Goal: Task Accomplishment & Management: Manage account settings

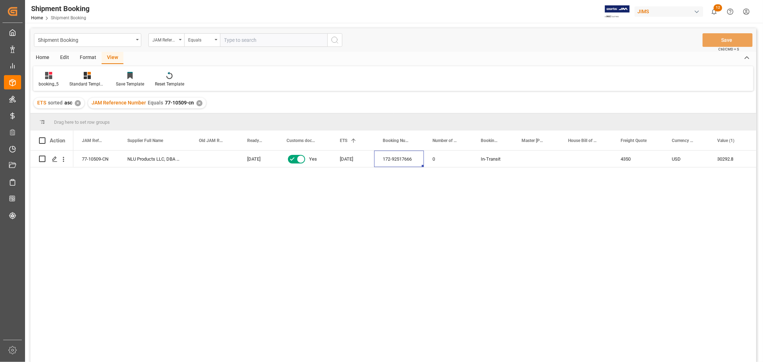
click at [199, 103] on div "✕" at bounding box center [199, 103] width 6 height 6
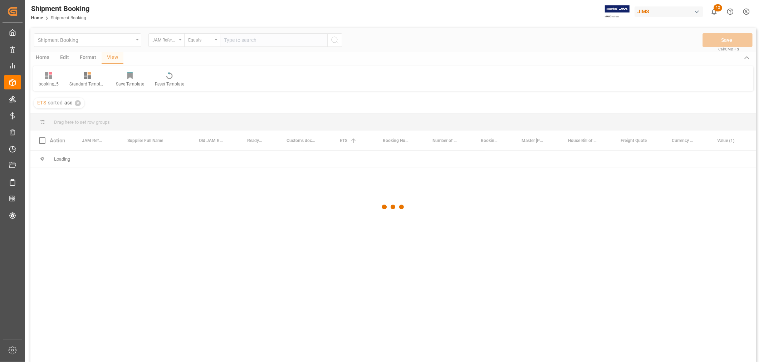
click at [244, 40] on div at bounding box center [393, 207] width 726 height 358
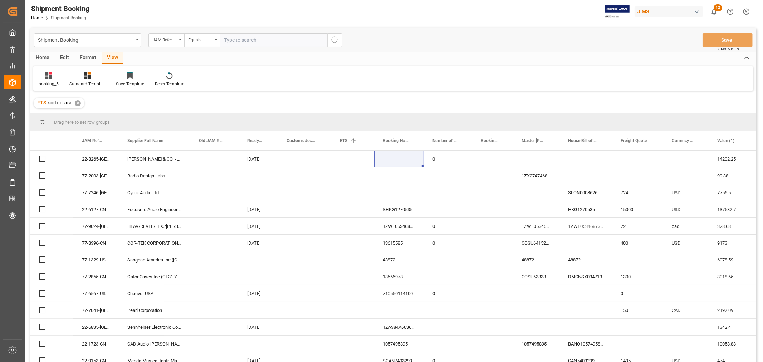
click at [244, 38] on input "text" at bounding box center [273, 40] width 107 height 14
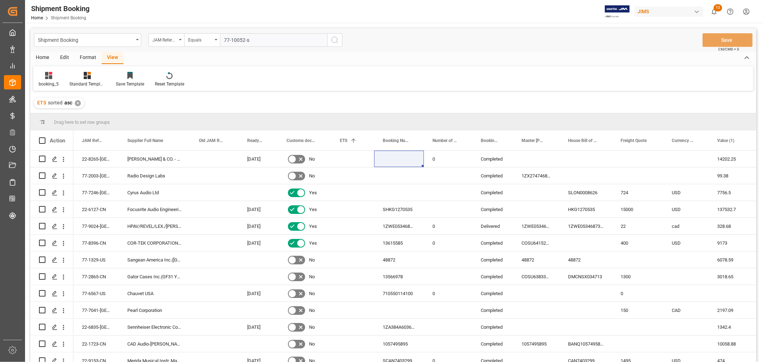
type input "77-10052-se"
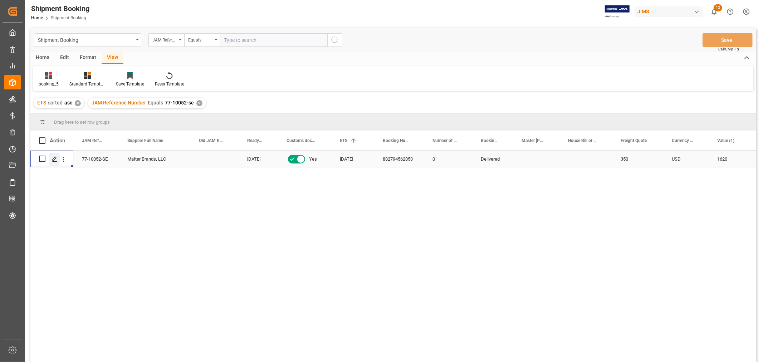
click at [56, 155] on div "Press SPACE to select this row." at bounding box center [54, 159] width 11 height 13
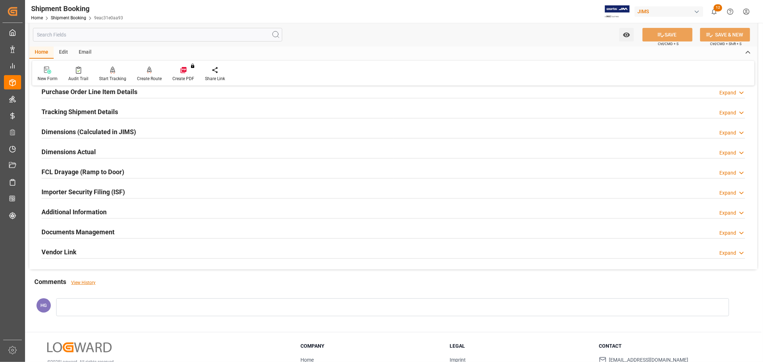
scroll to position [159, 0]
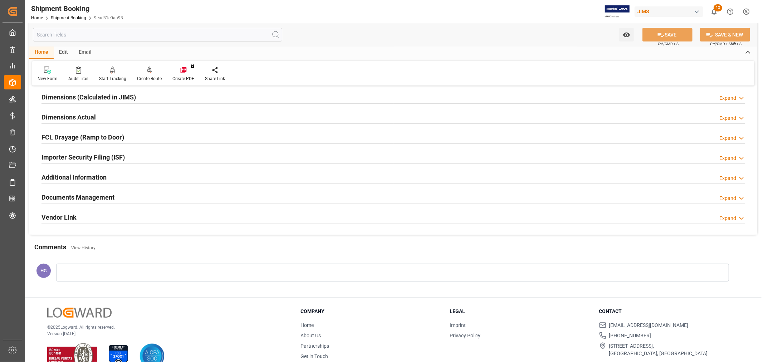
click at [73, 198] on h2 "Documents Management" at bounding box center [78, 198] width 73 height 10
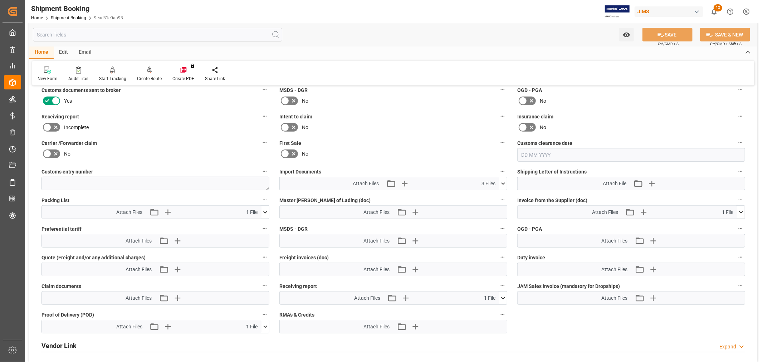
scroll to position [318, 0]
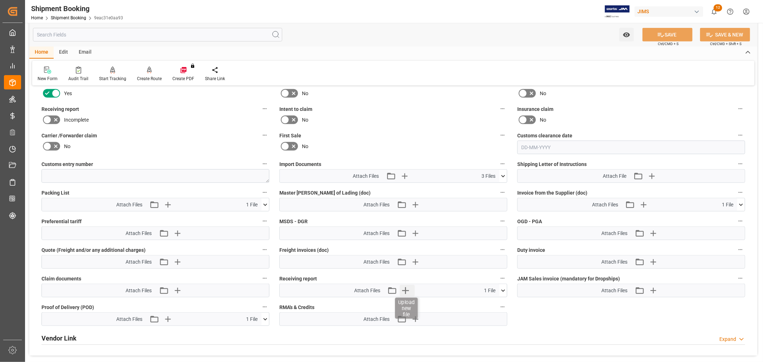
click at [405, 287] on icon "button" at bounding box center [405, 290] width 11 height 11
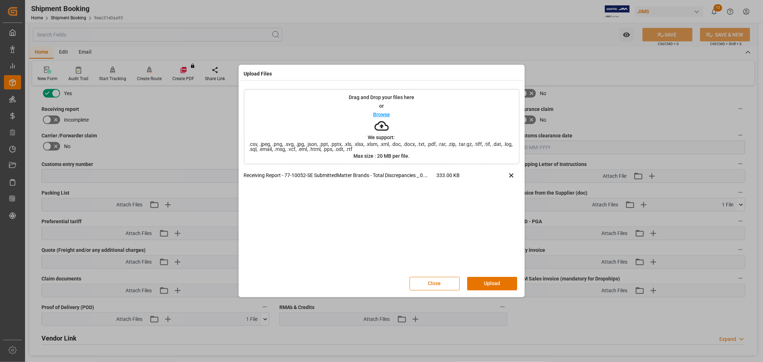
click at [484, 279] on button "Upload" at bounding box center [492, 284] width 50 height 14
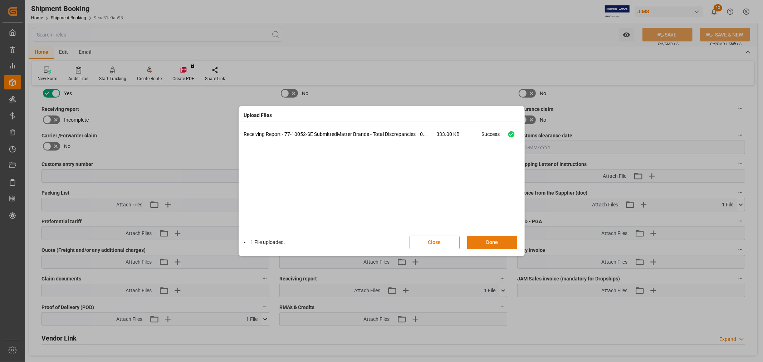
click at [489, 243] on button "Done" at bounding box center [492, 243] width 50 height 14
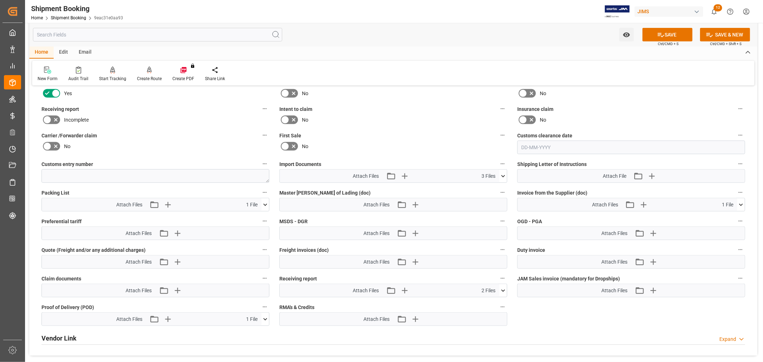
click at [52, 117] on icon at bounding box center [56, 120] width 9 height 9
click at [0, 0] on input "checkbox" at bounding box center [0, 0] width 0 height 0
click at [659, 33] on icon at bounding box center [661, 35] width 8 height 8
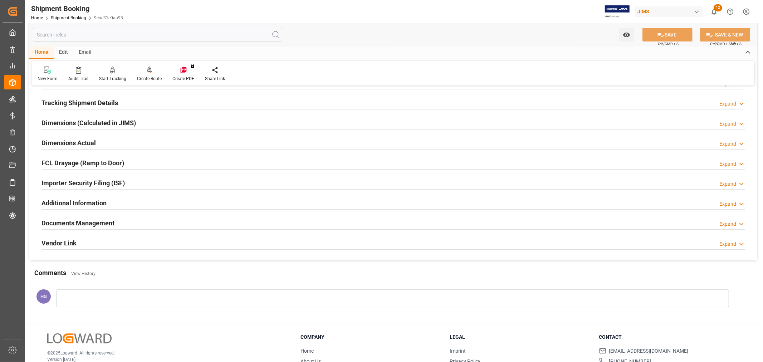
scroll to position [0, 0]
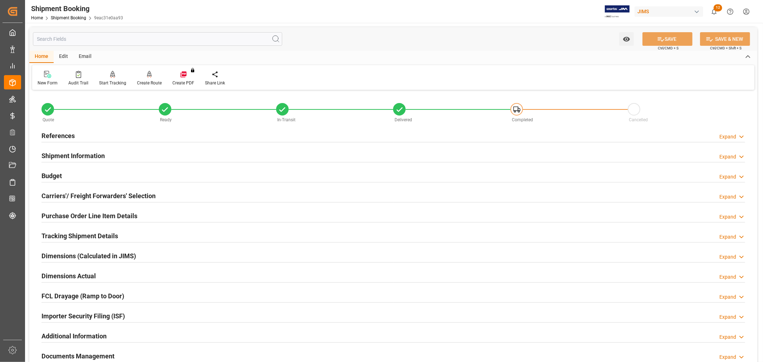
click at [64, 133] on h2 "References" at bounding box center [58, 136] width 33 height 10
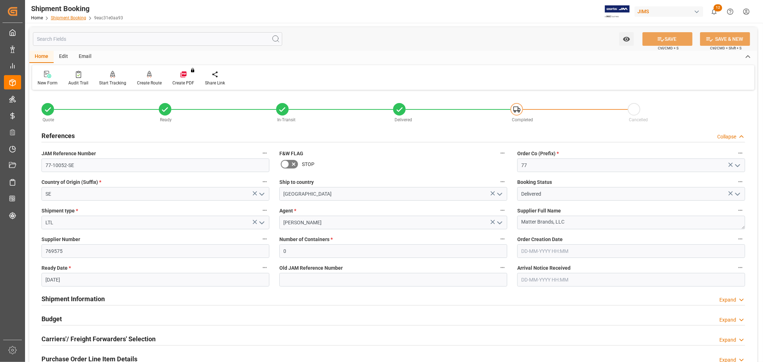
click at [77, 18] on link "Shipment Booking" at bounding box center [68, 17] width 35 height 5
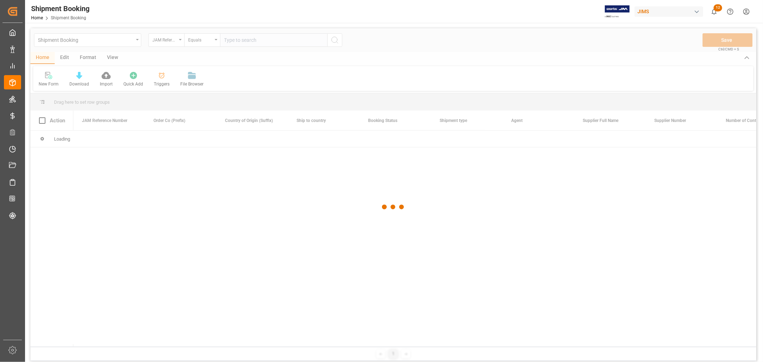
click at [240, 41] on div at bounding box center [393, 207] width 726 height 358
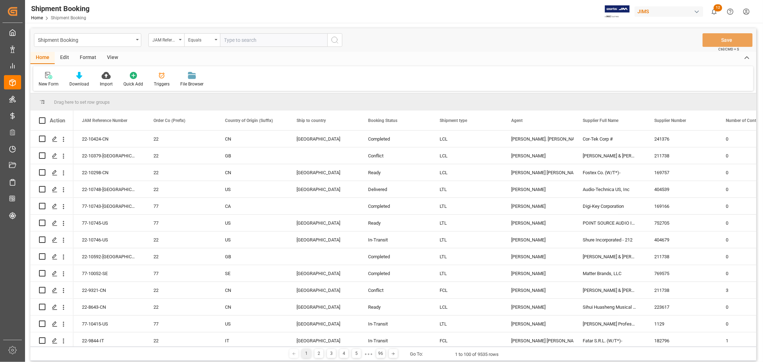
click at [240, 40] on input "text" at bounding box center [273, 40] width 107 height 14
type input "77-9619-cn"
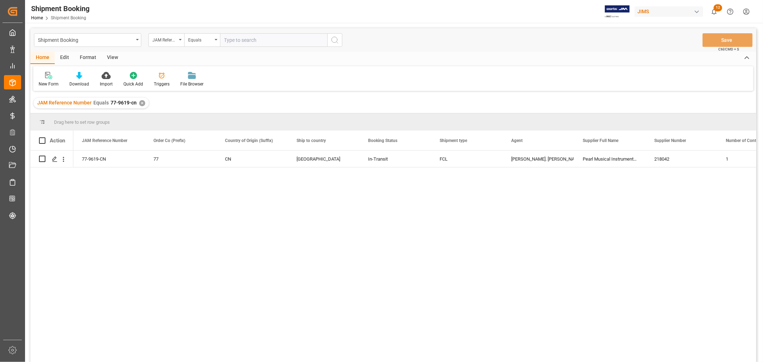
click at [142, 101] on div "✕" at bounding box center [142, 103] width 6 height 6
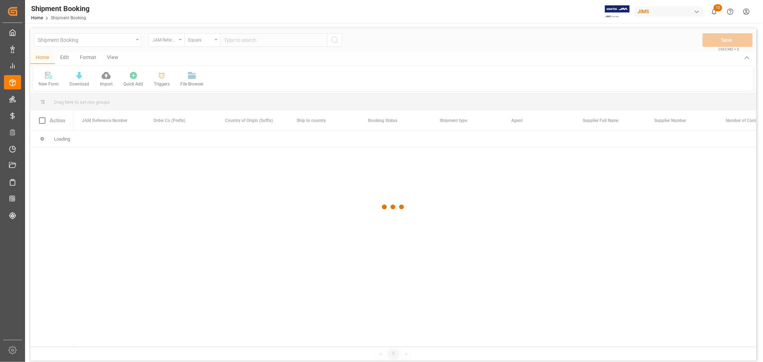
click at [388, 84] on div at bounding box center [393, 207] width 726 height 358
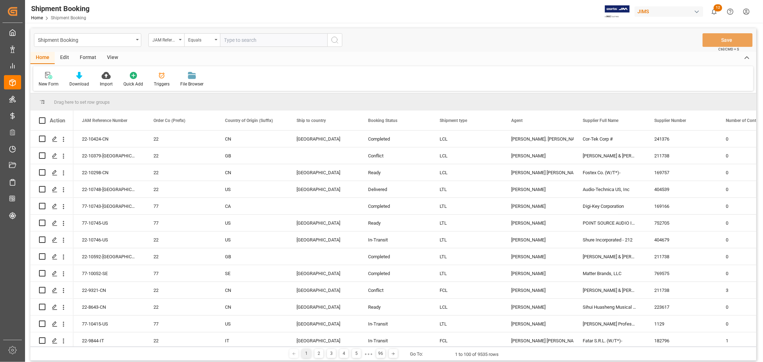
click at [252, 42] on input "text" at bounding box center [273, 40] width 107 height 14
type input "77-10691-cn"
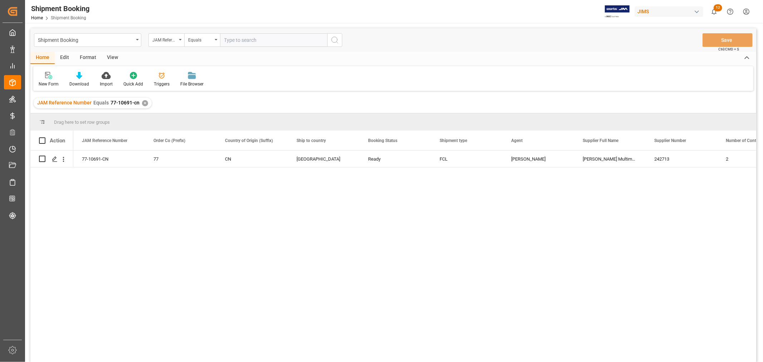
click at [108, 56] on div "View" at bounding box center [113, 58] width 22 height 12
click at [47, 81] on div "Default" at bounding box center [46, 84] width 14 height 6
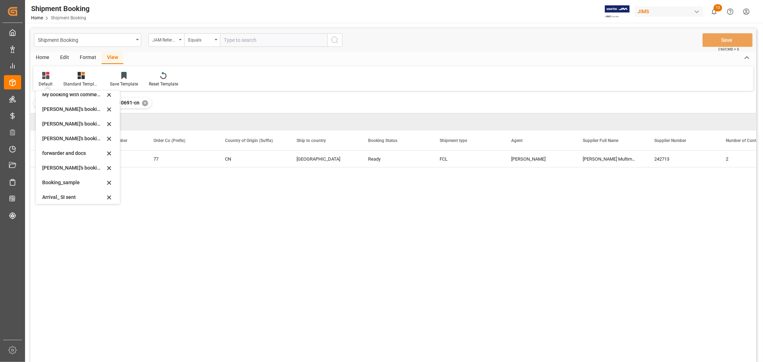
scroll to position [68, 0]
click at [63, 193] on div "booking_5" at bounding box center [73, 194] width 63 height 8
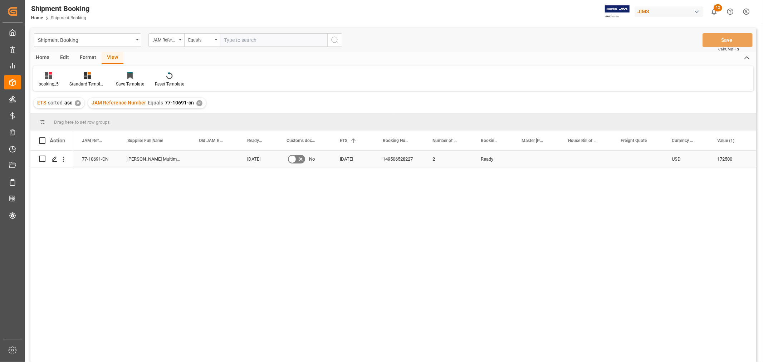
click at [89, 158] on div "77-10691-CN" at bounding box center [95, 159] width 45 height 16
click at [168, 225] on div "77-10691-CN [PERSON_NAME] Multimedia [GEOGRAPHIC_DATA] [DATE] No [DATE] 1495065…" at bounding box center [414, 259] width 683 height 216
click at [199, 103] on div "✕" at bounding box center [199, 103] width 6 height 6
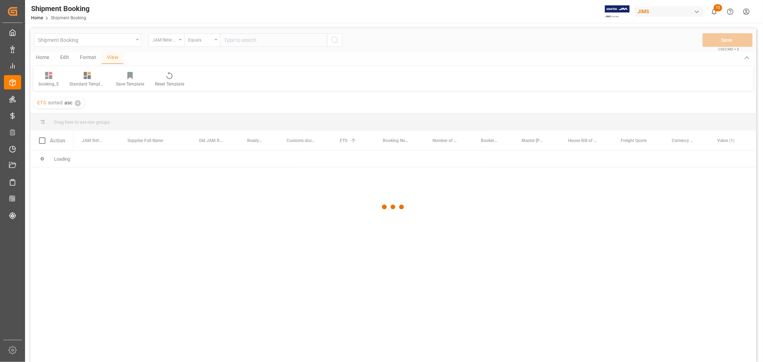
click at [242, 42] on div at bounding box center [393, 207] width 726 height 358
click at [241, 42] on div at bounding box center [393, 207] width 726 height 358
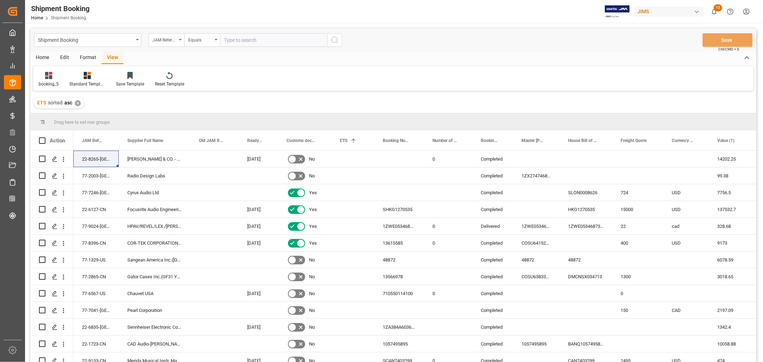
click at [239, 42] on input "text" at bounding box center [273, 40] width 107 height 14
type input "77-10509-cn"
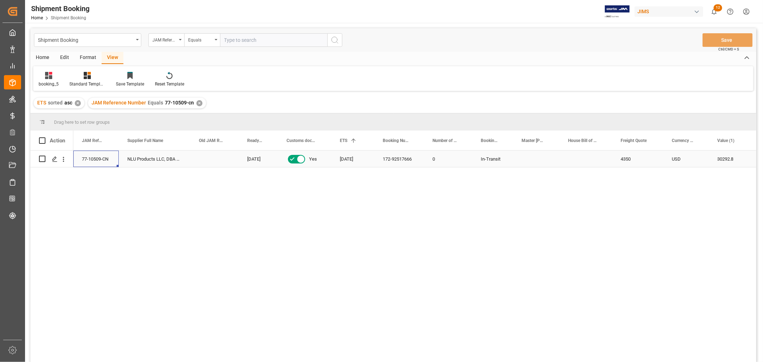
click at [104, 156] on div "77-10509-CN" at bounding box center [95, 159] width 45 height 16
click at [198, 103] on div "✕" at bounding box center [199, 103] width 6 height 6
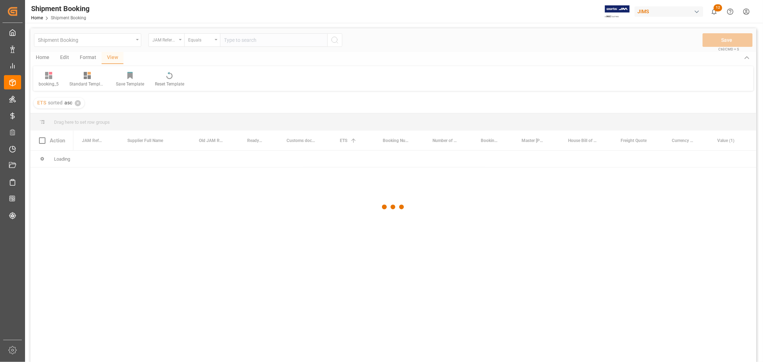
click at [239, 41] on div at bounding box center [393, 207] width 726 height 358
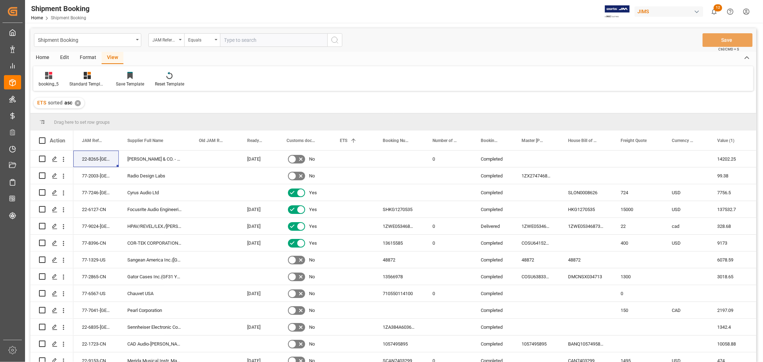
click at [238, 40] on input "text" at bounding box center [273, 40] width 107 height 14
type input "77-10285-CN"
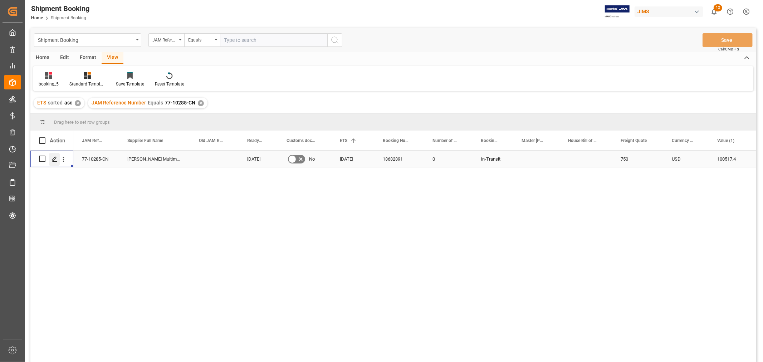
click at [54, 159] on icon "Press SPACE to select this row." at bounding box center [55, 159] width 6 height 6
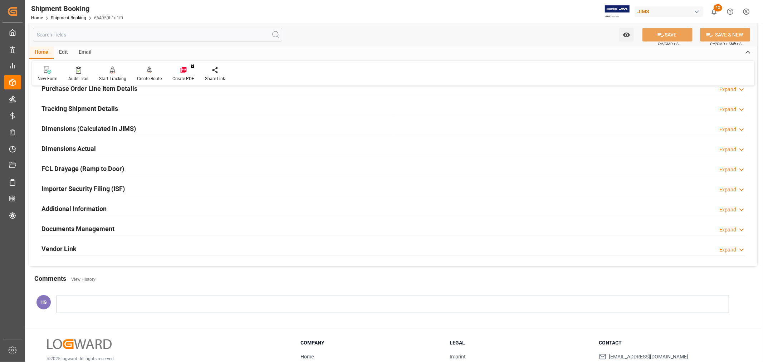
scroll to position [176, 0]
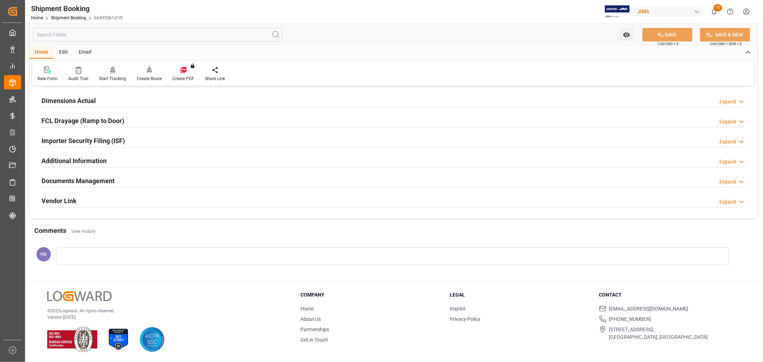
click at [94, 181] on h2 "Documents Management" at bounding box center [78, 181] width 73 height 10
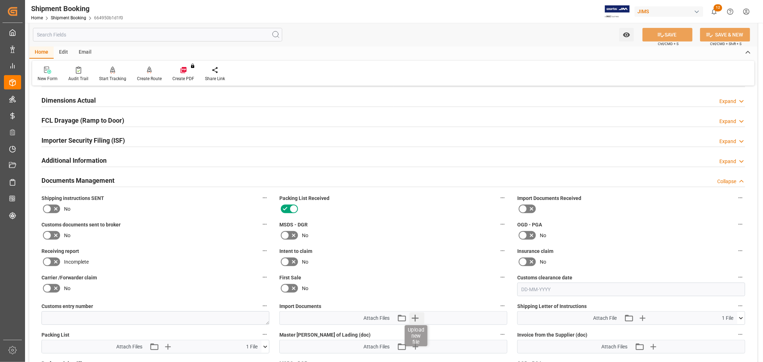
click at [417, 316] on icon "button" at bounding box center [415, 318] width 7 height 7
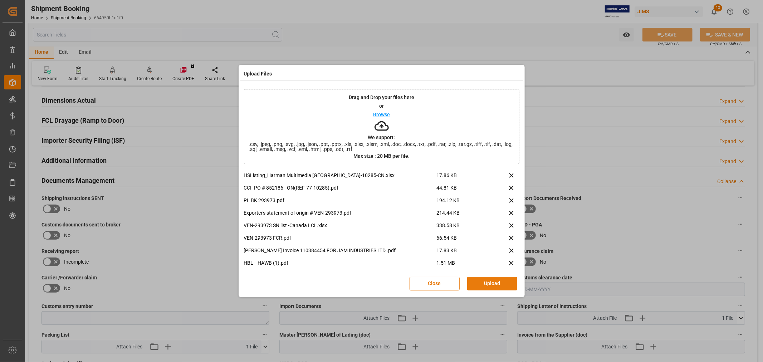
click at [489, 280] on button "Upload" at bounding box center [492, 284] width 50 height 14
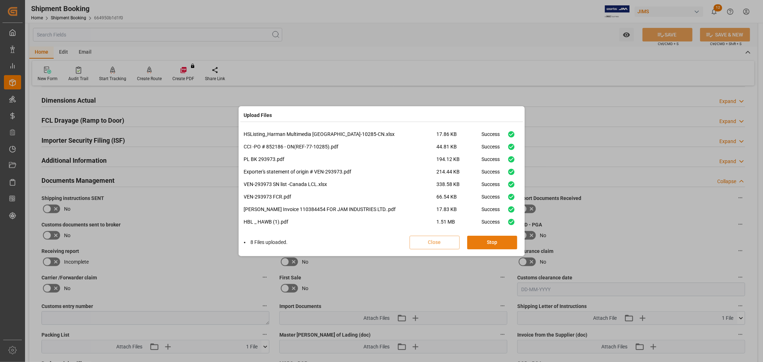
click at [490, 240] on button "Stop" at bounding box center [492, 243] width 50 height 14
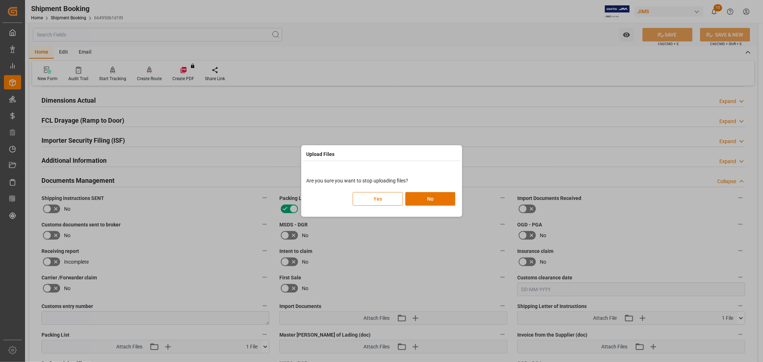
click at [367, 195] on button "Yes" at bounding box center [378, 199] width 50 height 14
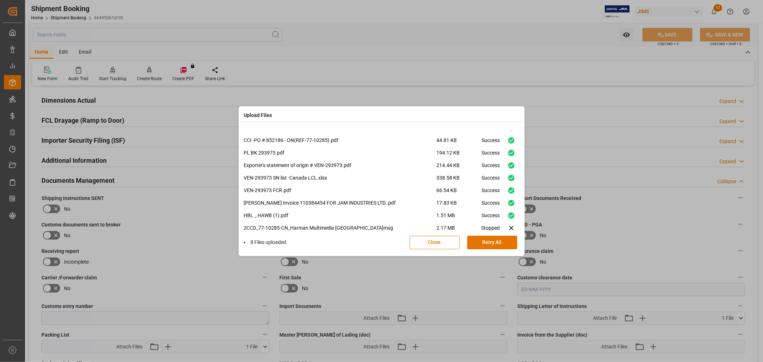
scroll to position [17, 0]
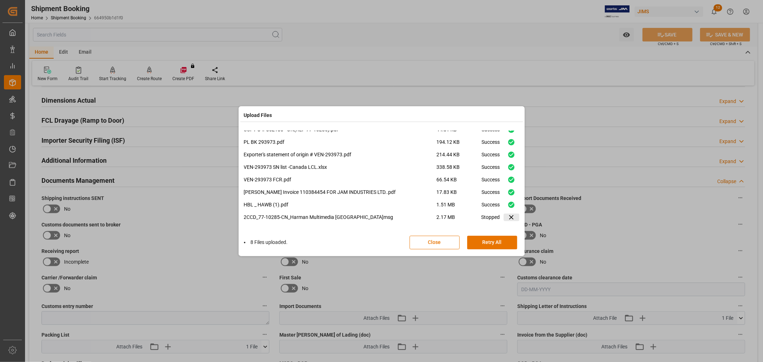
click at [508, 216] on icon at bounding box center [512, 218] width 8 height 8
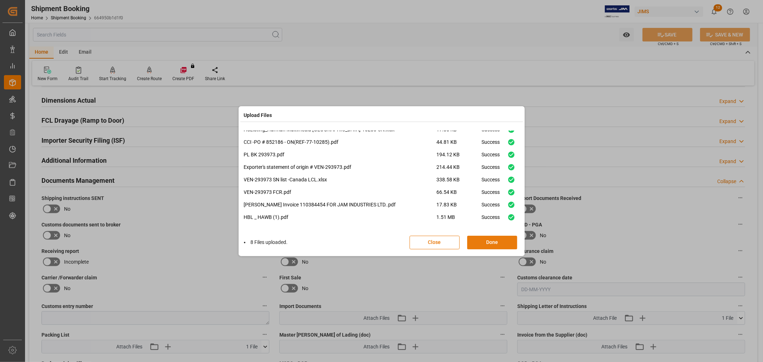
click at [487, 243] on button "Done" at bounding box center [492, 243] width 50 height 14
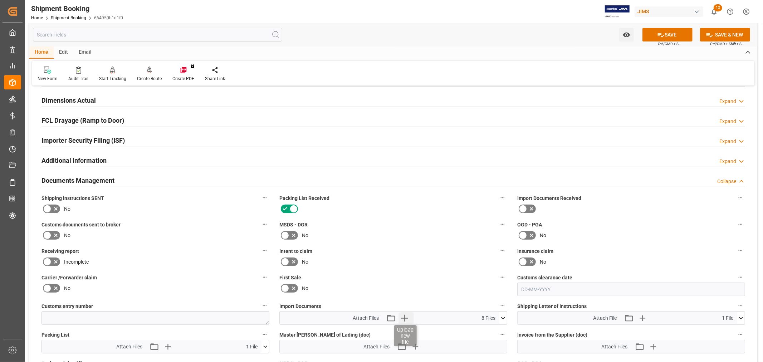
click at [404, 318] on icon "button" at bounding box center [404, 318] width 7 height 7
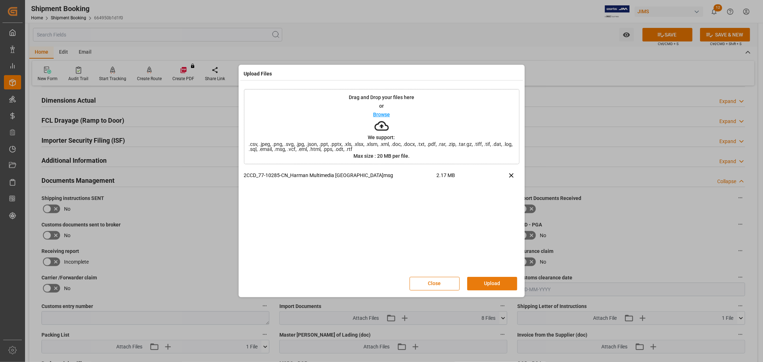
click at [489, 284] on button "Upload" at bounding box center [492, 284] width 50 height 14
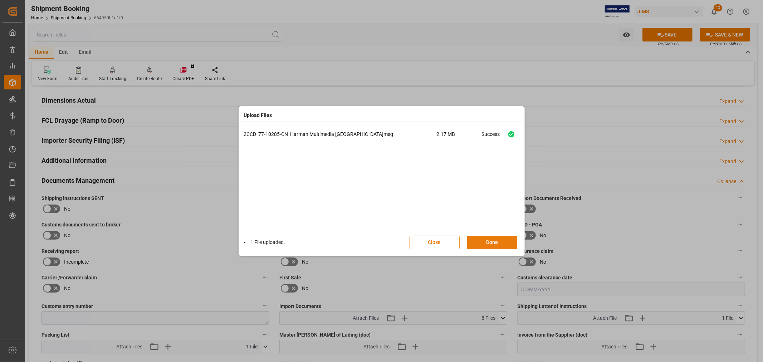
click at [485, 242] on button "Done" at bounding box center [492, 243] width 50 height 14
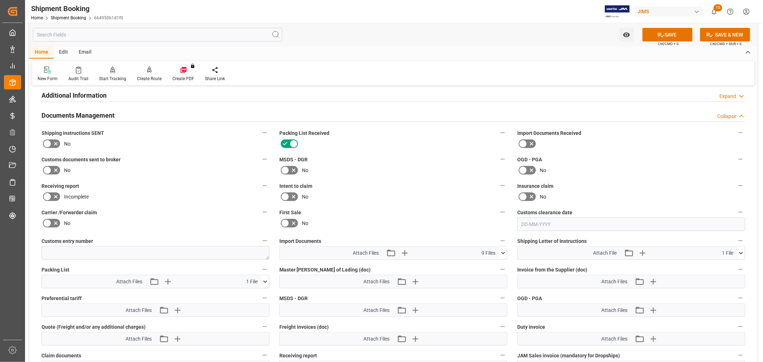
scroll to position [255, 0]
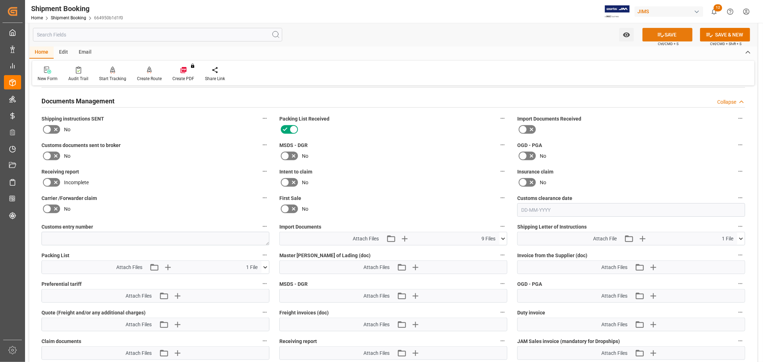
click at [650, 36] on button "SAVE" at bounding box center [668, 35] width 50 height 14
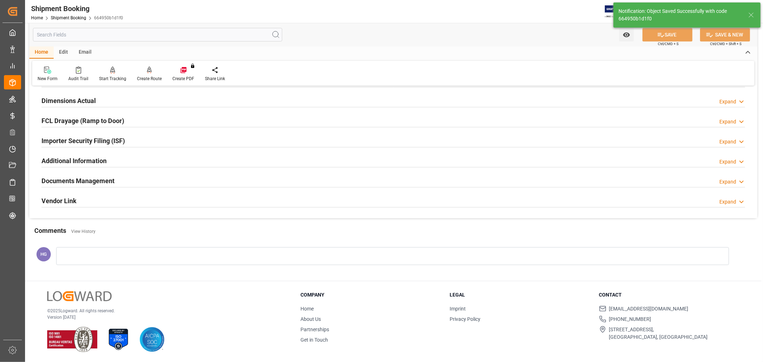
scroll to position [176, 0]
click at [98, 181] on h2 "Documents Management" at bounding box center [78, 181] width 73 height 10
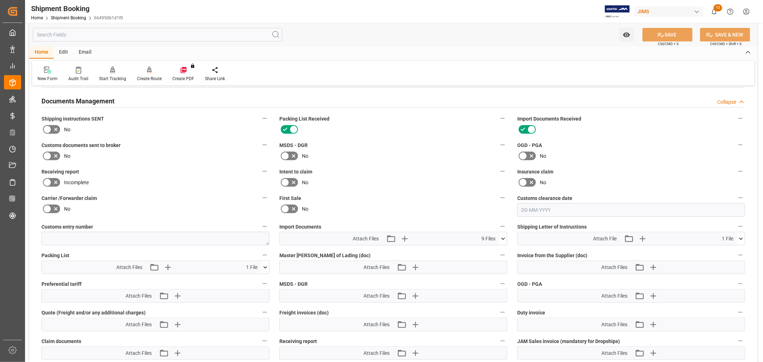
click at [49, 155] on icon at bounding box center [47, 156] width 9 height 9
click at [0, 0] on input "checkbox" at bounding box center [0, 0] width 0 height 0
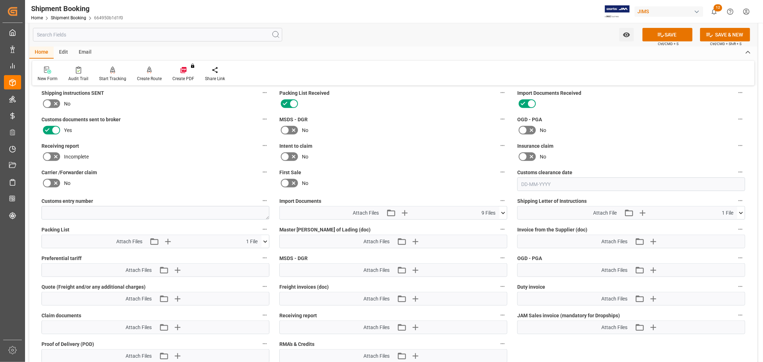
scroll to position [295, 0]
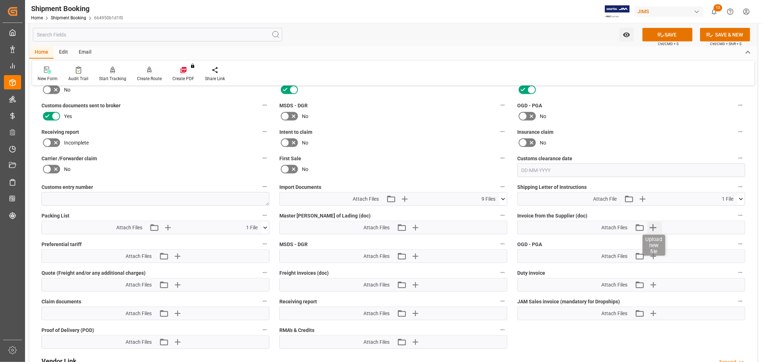
click at [654, 228] on icon "button" at bounding box center [652, 227] width 11 height 11
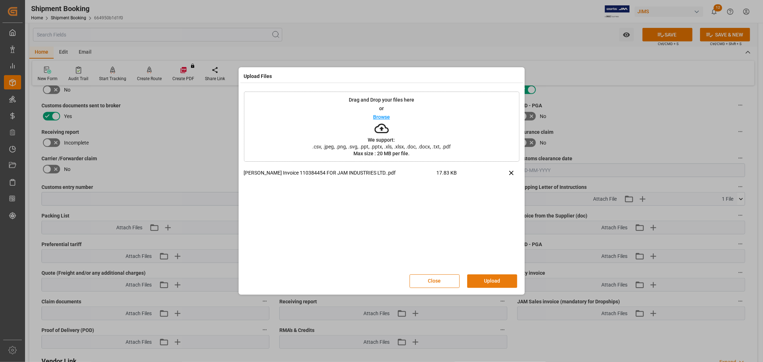
click at [490, 278] on button "Upload" at bounding box center [492, 281] width 50 height 14
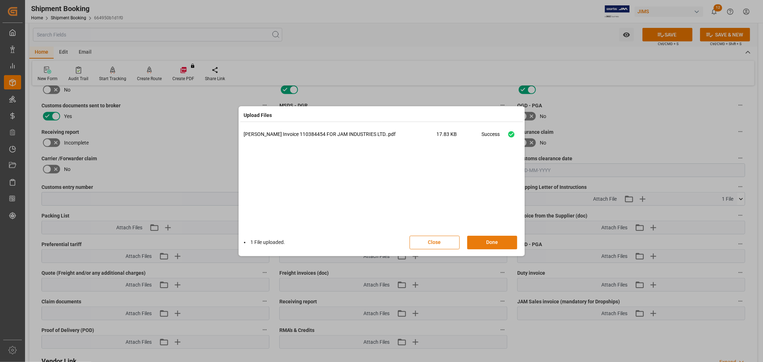
click at [488, 244] on button "Done" at bounding box center [492, 243] width 50 height 14
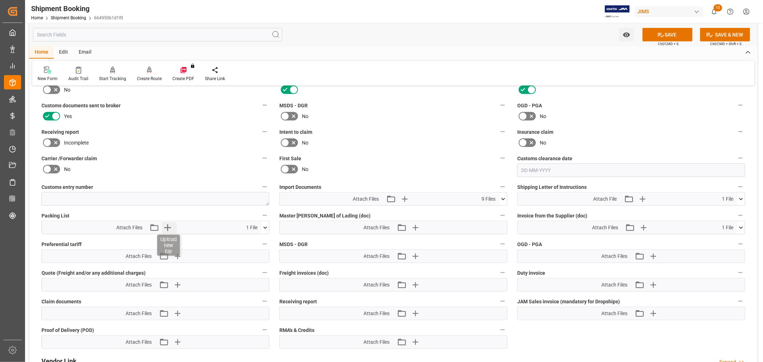
click at [166, 229] on icon "button" at bounding box center [167, 227] width 11 height 11
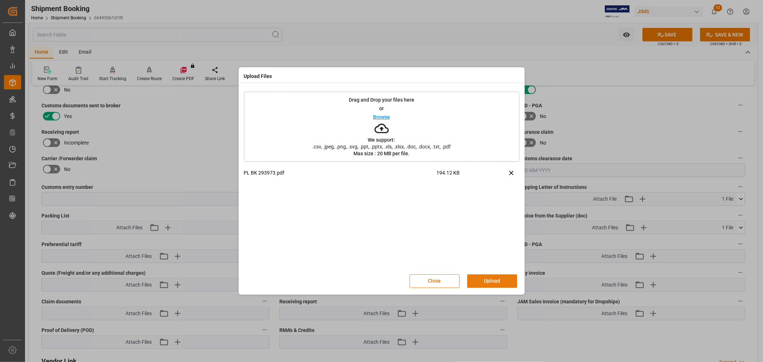
click at [482, 276] on button "Upload" at bounding box center [492, 281] width 50 height 14
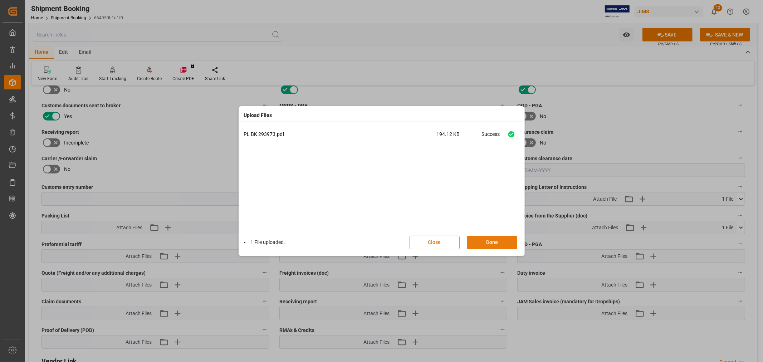
click at [490, 237] on button "Done" at bounding box center [492, 243] width 50 height 14
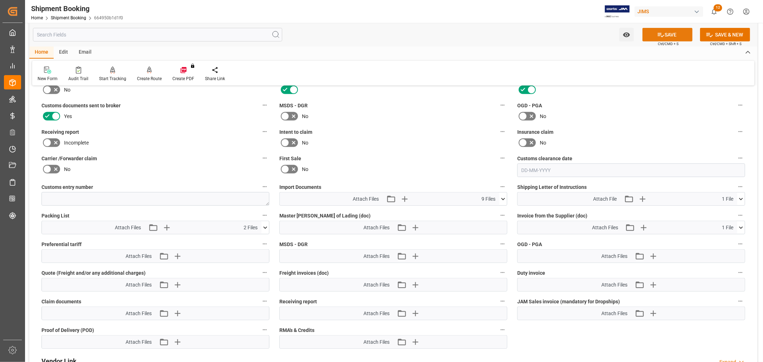
click at [669, 35] on button "SAVE" at bounding box center [668, 35] width 50 height 14
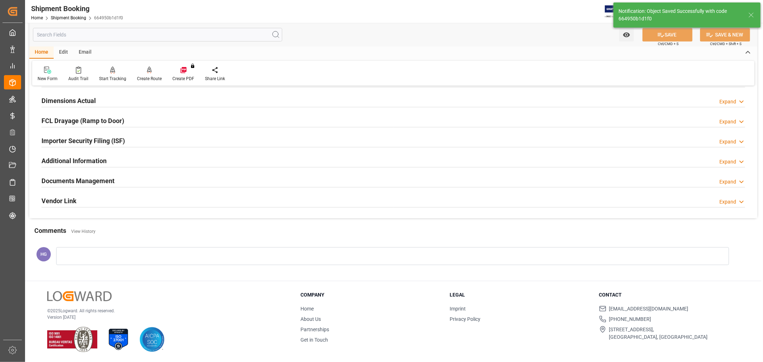
click at [630, 138] on div "Importer Security Filing (ISF) Expand" at bounding box center [394, 140] width 704 height 14
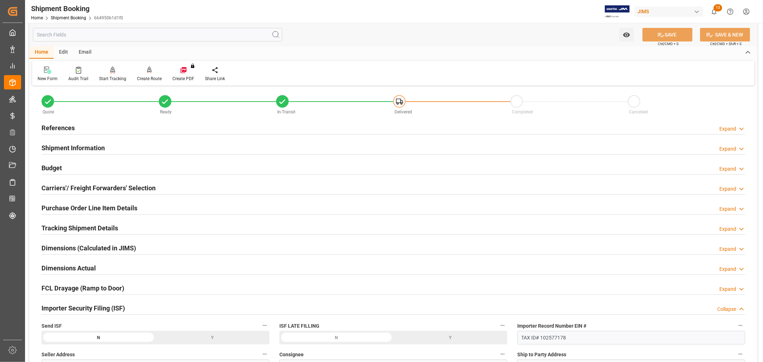
scroll to position [0, 0]
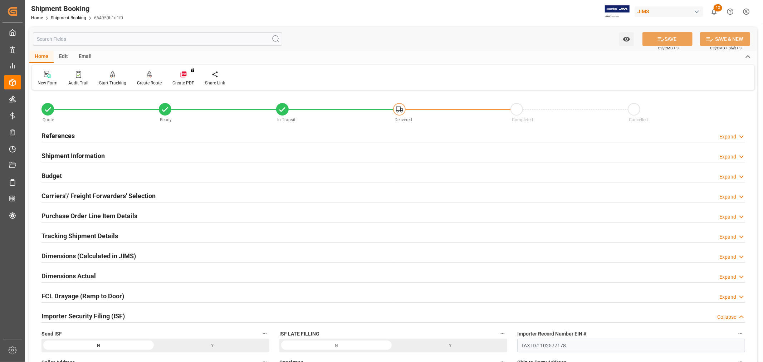
click at [59, 131] on h2 "References" at bounding box center [58, 136] width 33 height 10
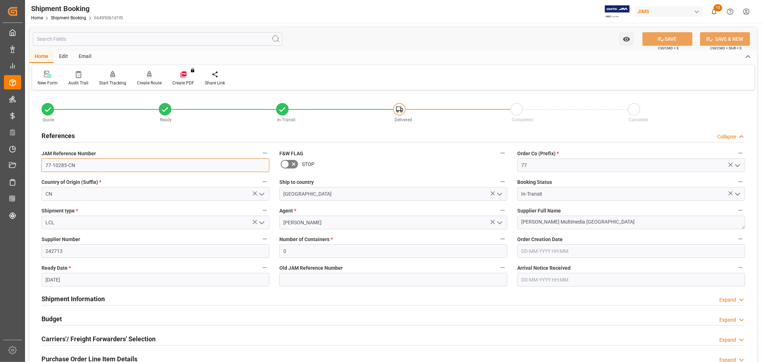
click at [100, 170] on input "77-10285-CN" at bounding box center [156, 166] width 228 height 14
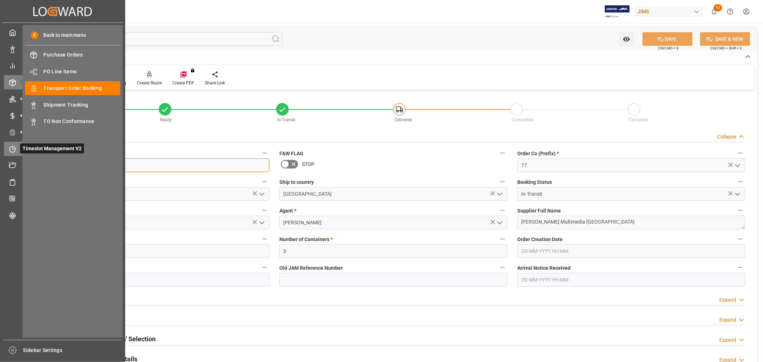
drag, startPoint x: 97, startPoint y: 165, endPoint x: 19, endPoint y: 151, distance: 79.4
click at [15, 156] on div "Created by potrace 1.15, written by [PERSON_NAME] [DATE]-[DATE] Created by potr…" at bounding box center [381, 181] width 763 height 362
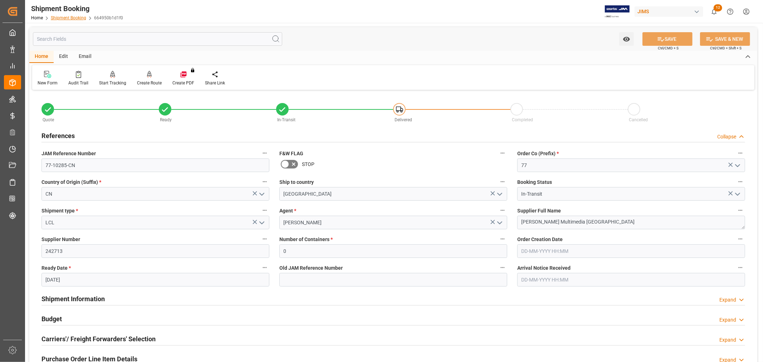
click at [70, 16] on link "Shipment Booking" at bounding box center [68, 17] width 35 height 5
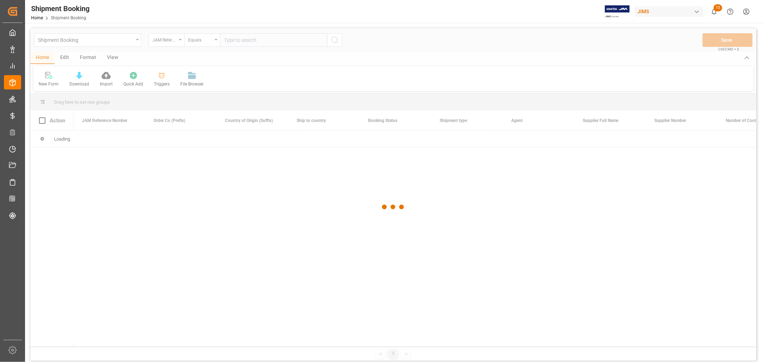
click at [232, 45] on div at bounding box center [393, 207] width 726 height 358
click at [234, 45] on div at bounding box center [393, 207] width 726 height 358
click at [234, 39] on div at bounding box center [393, 207] width 726 height 358
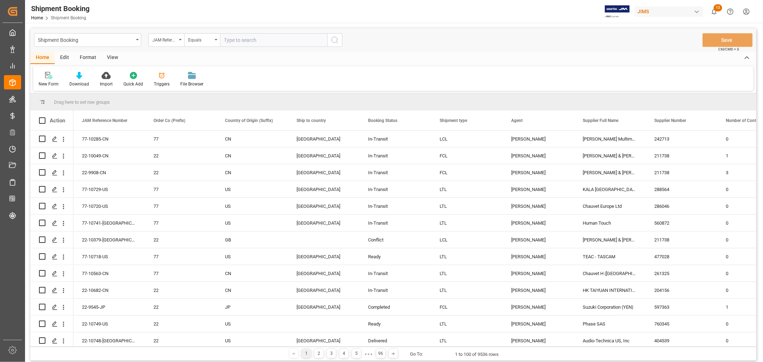
click at [234, 38] on input "text" at bounding box center [273, 40] width 107 height 14
paste input "77-10314-CN"
type input "77-10314-CN"
click at [338, 38] on icon "search button" at bounding box center [335, 40] width 9 height 9
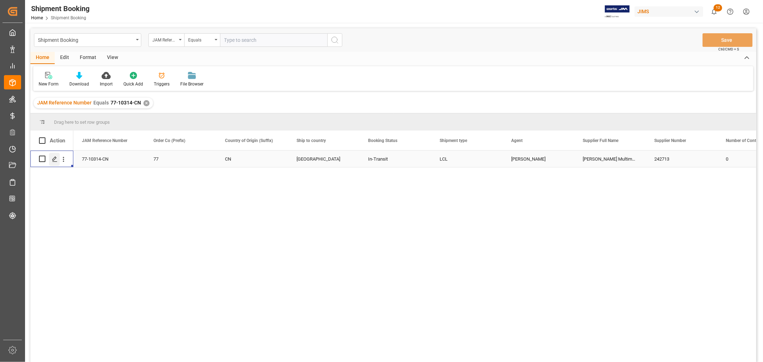
click at [53, 161] on line "Press SPACE to select this row." at bounding box center [55, 161] width 4 height 0
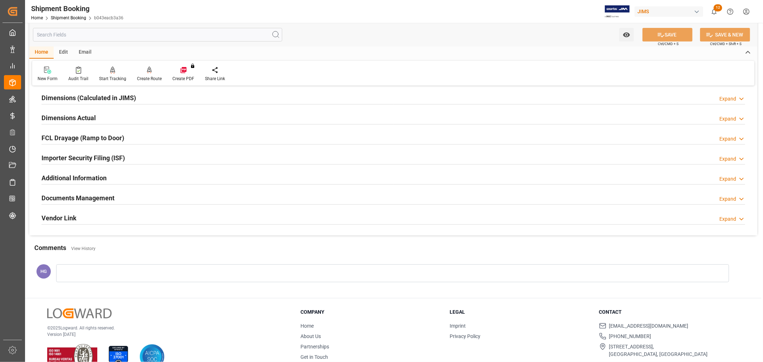
scroll to position [159, 0]
click at [83, 198] on h2 "Documents Management" at bounding box center [78, 198] width 73 height 10
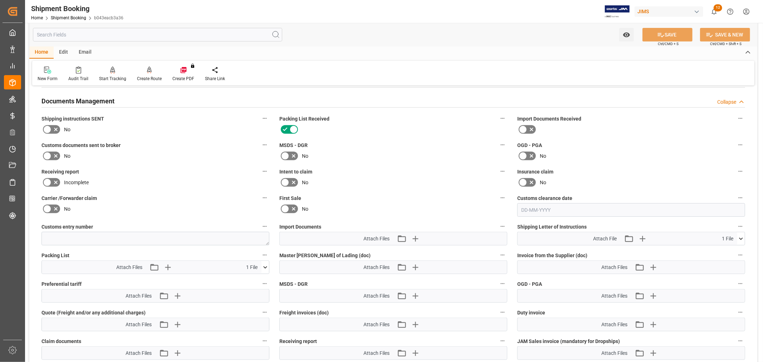
scroll to position [278, 0]
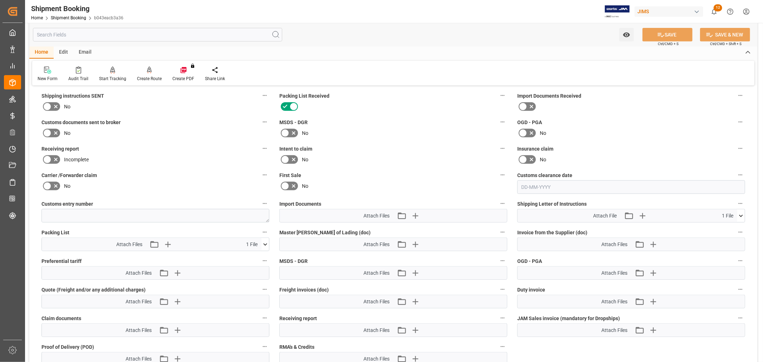
click at [49, 158] on icon at bounding box center [47, 159] width 4 height 3
click at [0, 0] on input "checkbox" at bounding box center [0, 0] width 0 height 0
click at [47, 160] on icon at bounding box center [47, 159] width 9 height 9
click at [0, 0] on input "checkbox" at bounding box center [0, 0] width 0 height 0
click at [49, 132] on icon at bounding box center [47, 133] width 9 height 9
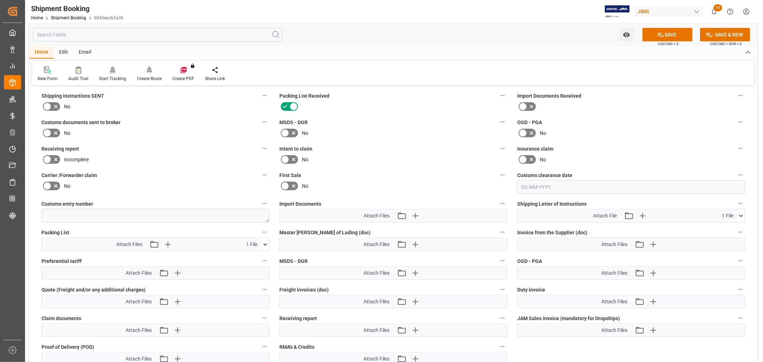
click at [0, 0] on input "checkbox" at bounding box center [0, 0] width 0 height 0
click at [415, 215] on icon "button" at bounding box center [415, 216] width 7 height 7
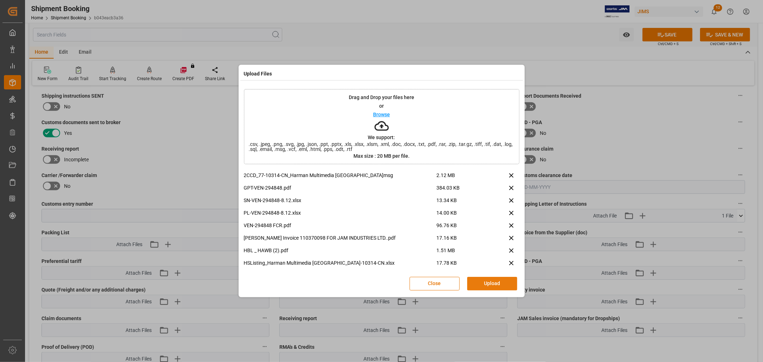
click at [486, 284] on button "Upload" at bounding box center [492, 284] width 50 height 14
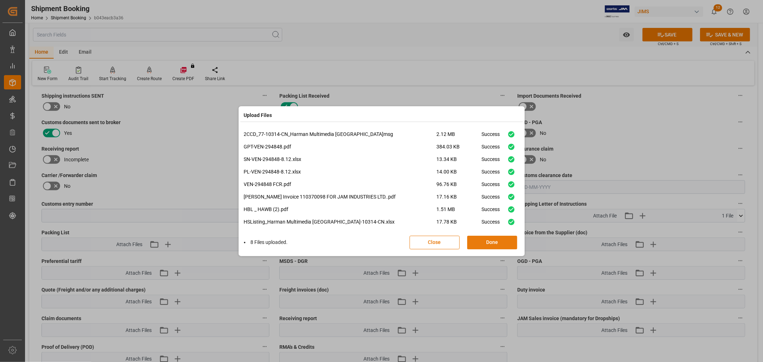
click at [484, 243] on button "Done" at bounding box center [492, 243] width 50 height 14
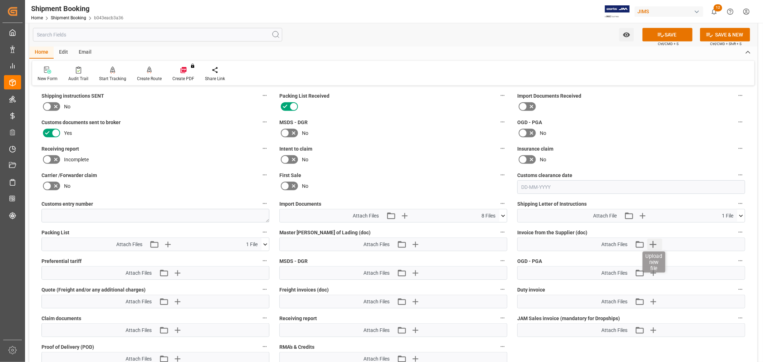
click at [653, 241] on icon "button" at bounding box center [652, 244] width 11 height 11
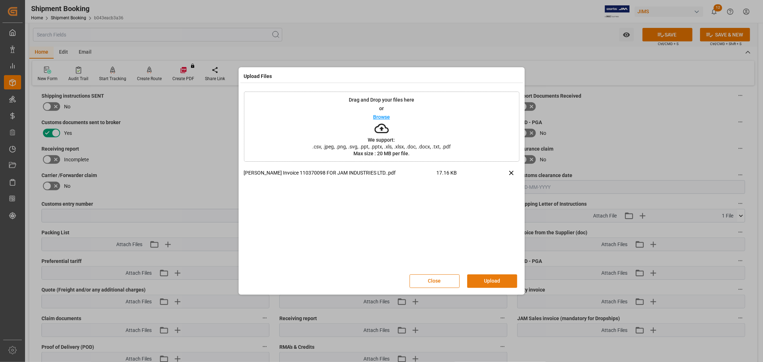
click at [500, 280] on button "Upload" at bounding box center [492, 281] width 50 height 14
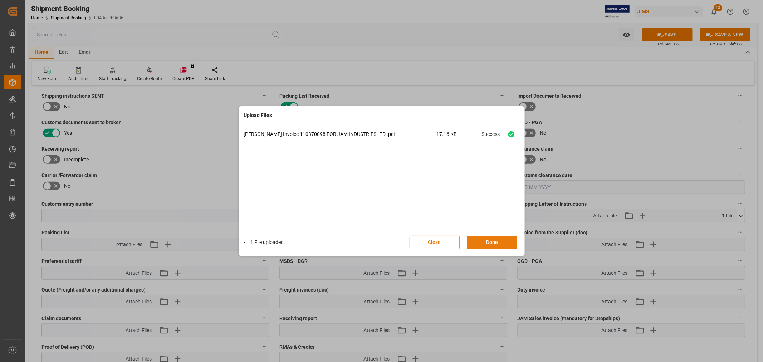
click at [489, 242] on button "Done" at bounding box center [492, 243] width 50 height 14
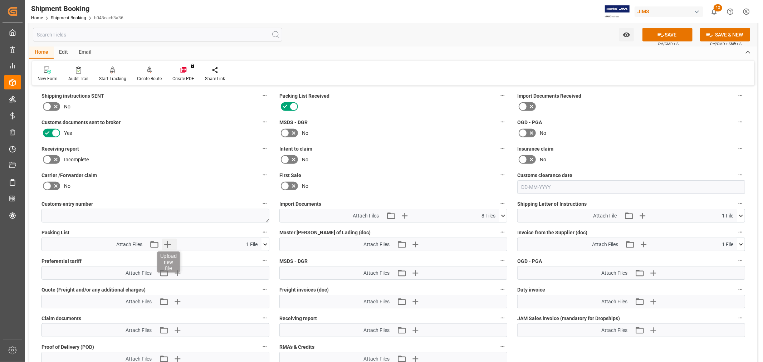
click at [167, 246] on icon "button" at bounding box center [167, 244] width 11 height 11
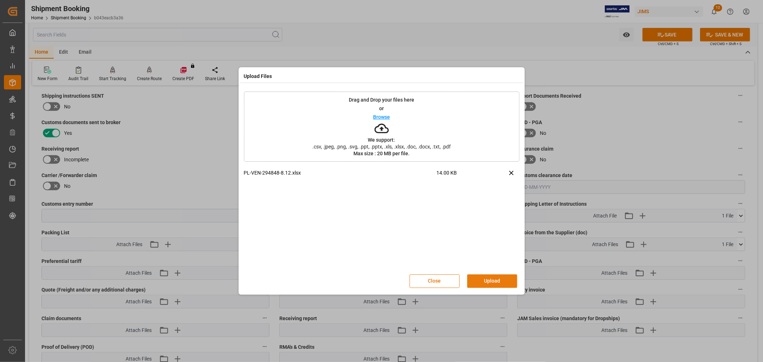
click at [489, 277] on button "Upload" at bounding box center [492, 281] width 50 height 14
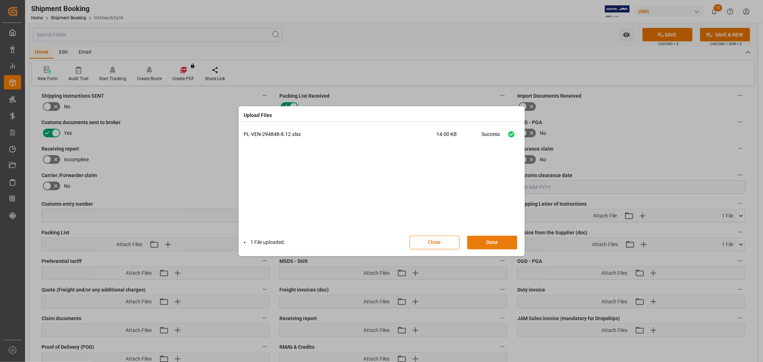
click at [491, 239] on button "Done" at bounding box center [492, 243] width 50 height 14
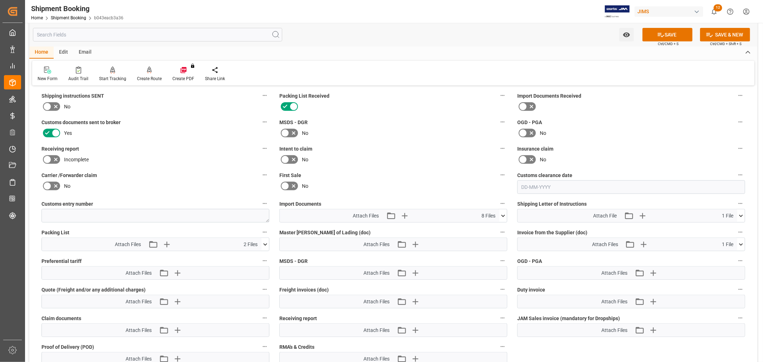
click at [659, 36] on icon at bounding box center [661, 35] width 8 height 8
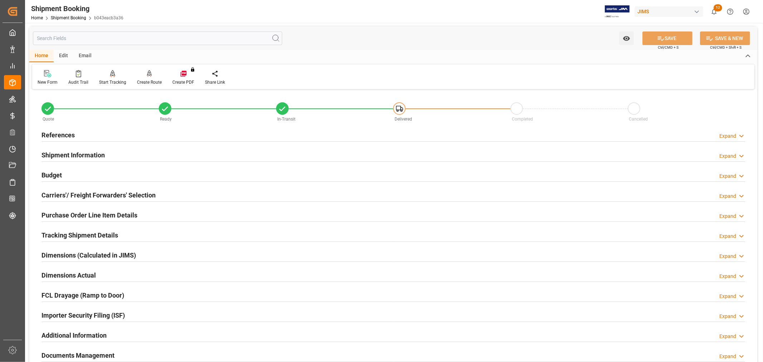
scroll to position [0, 0]
click at [71, 135] on h2 "References" at bounding box center [58, 136] width 33 height 10
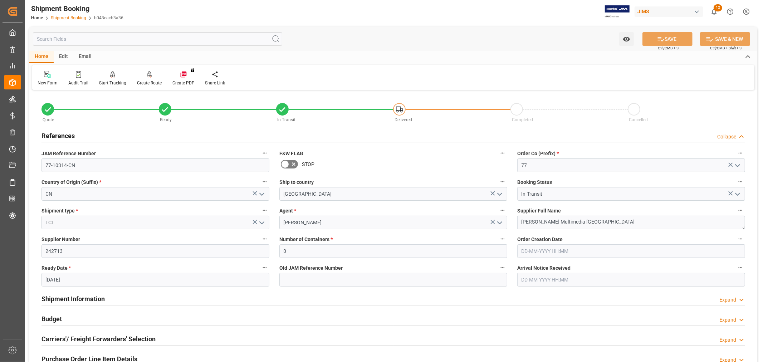
click at [76, 18] on link "Shipment Booking" at bounding box center [68, 17] width 35 height 5
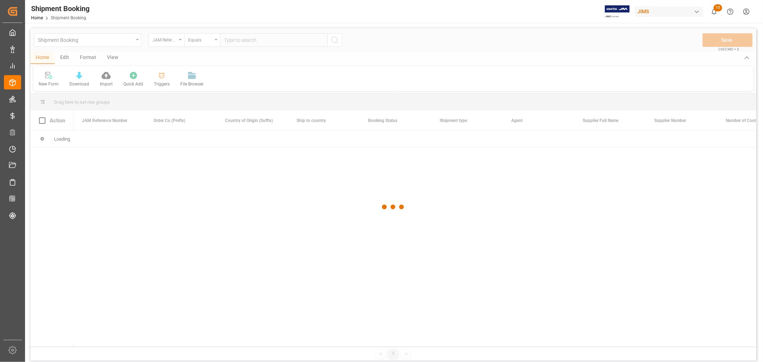
click at [276, 37] on div at bounding box center [393, 207] width 726 height 358
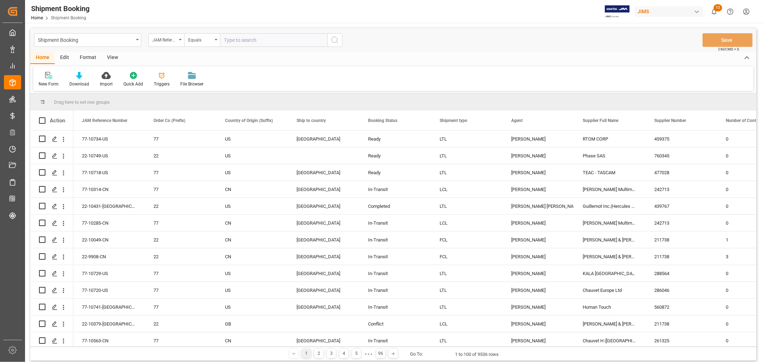
click at [276, 41] on input "text" at bounding box center [273, 40] width 107 height 14
type input "77-10438-cn"
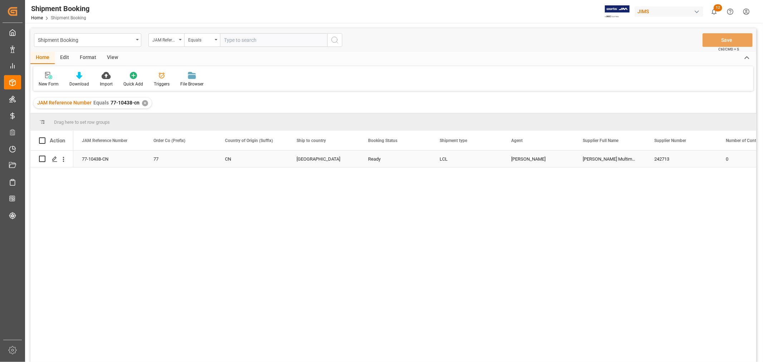
click at [104, 162] on div "77-10438-CN" at bounding box center [109, 159] width 72 height 16
click at [54, 159] on icon "Press SPACE to select this row." at bounding box center [55, 159] width 6 height 6
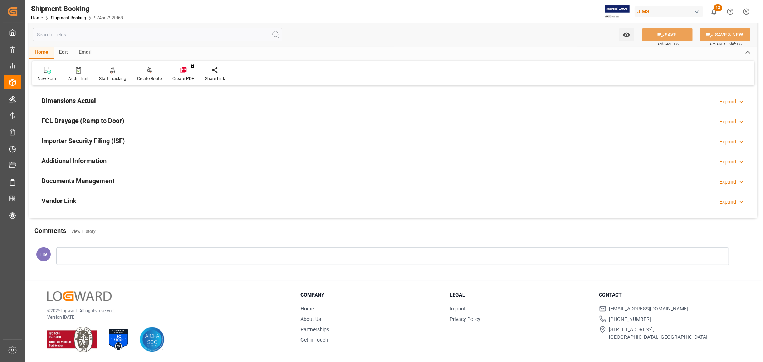
scroll to position [176, 0]
click at [105, 183] on h2 "Documents Management" at bounding box center [78, 181] width 73 height 10
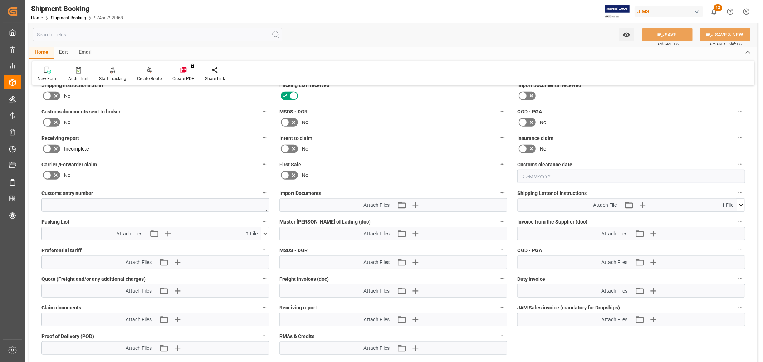
scroll to position [295, 0]
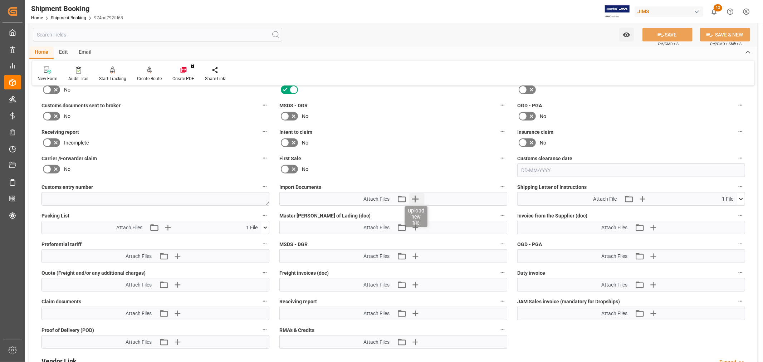
click at [410, 196] on icon "button" at bounding box center [414, 198] width 11 height 11
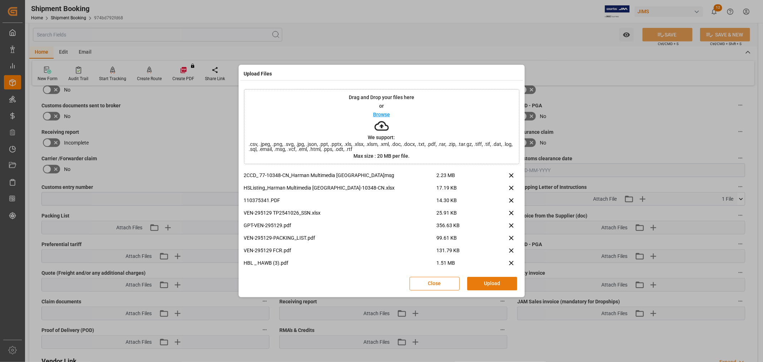
click at [474, 283] on button "Upload" at bounding box center [492, 284] width 50 height 14
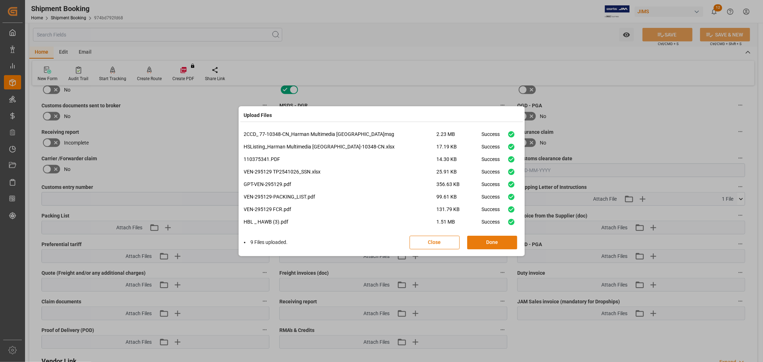
click at [494, 244] on button "Done" at bounding box center [492, 243] width 50 height 14
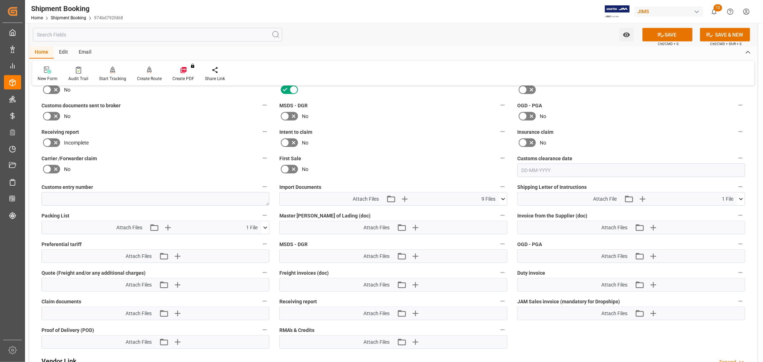
click at [48, 118] on icon at bounding box center [47, 116] width 9 height 9
click at [0, 0] on input "checkbox" at bounding box center [0, 0] width 0 height 0
click at [656, 231] on icon "button" at bounding box center [652, 227] width 11 height 11
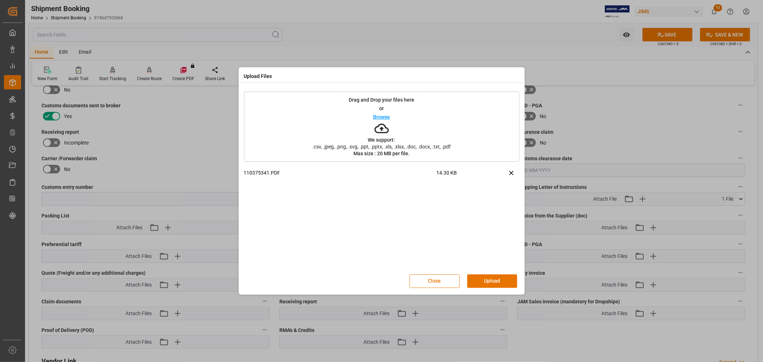
click at [480, 280] on button "Upload" at bounding box center [492, 281] width 50 height 14
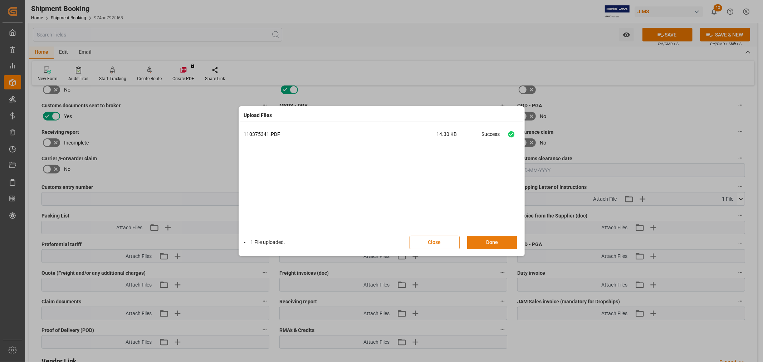
click at [487, 242] on button "Done" at bounding box center [492, 243] width 50 height 14
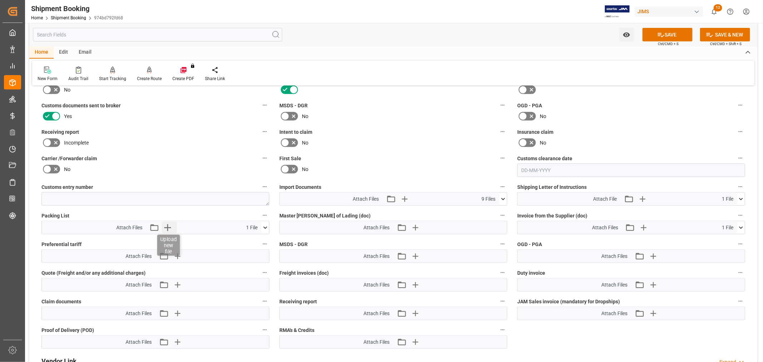
click at [166, 228] on icon "button" at bounding box center [167, 227] width 11 height 11
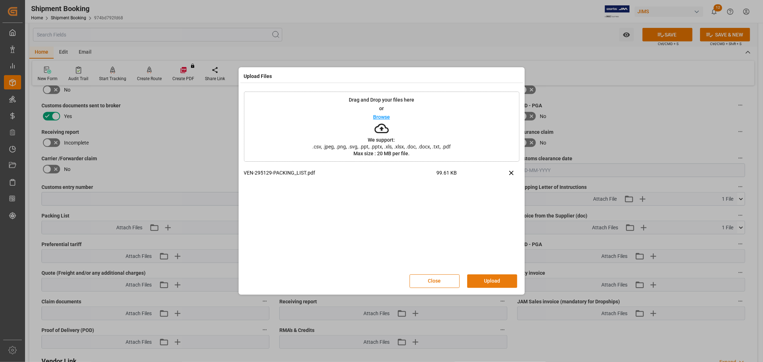
click at [490, 278] on button "Upload" at bounding box center [492, 281] width 50 height 14
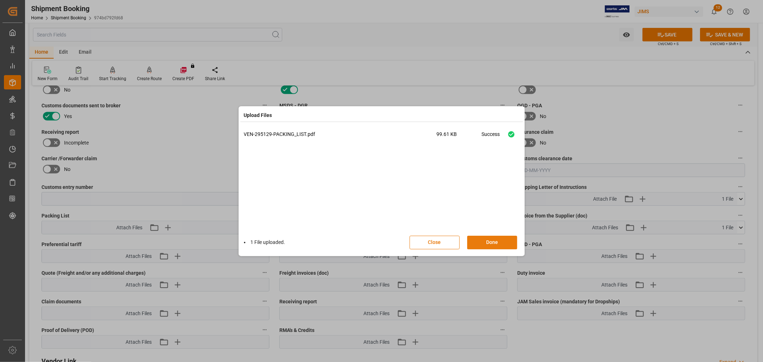
click at [480, 240] on button "Done" at bounding box center [492, 243] width 50 height 14
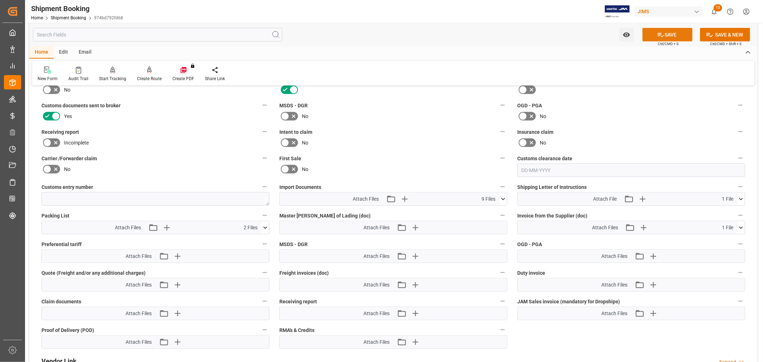
click at [670, 36] on button "SAVE" at bounding box center [668, 35] width 50 height 14
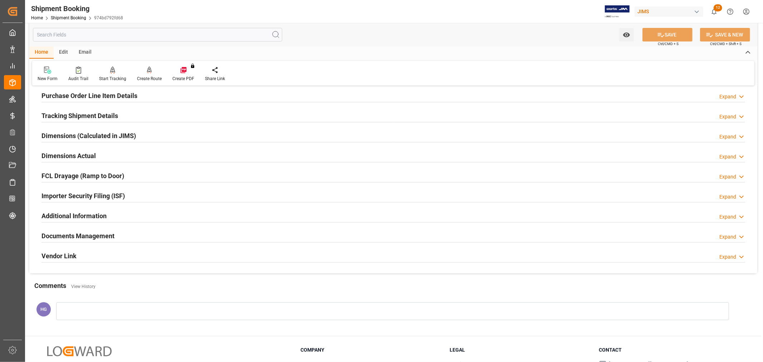
scroll to position [16, 0]
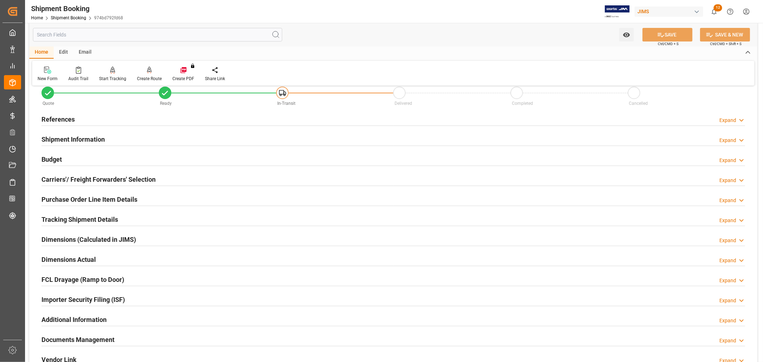
click at [63, 117] on h2 "References" at bounding box center [58, 120] width 33 height 10
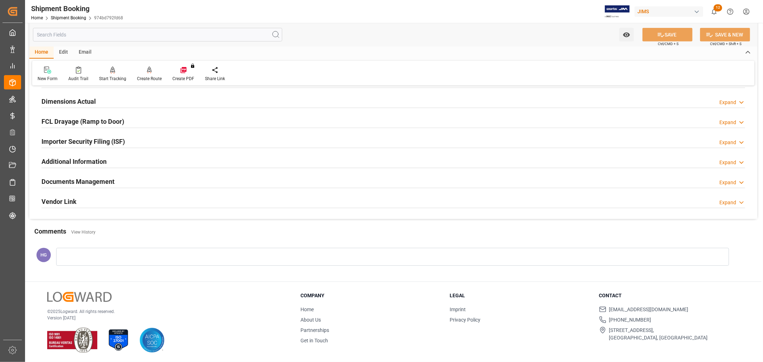
scroll to position [319, 0]
click at [77, 181] on h2 "Documents Management" at bounding box center [78, 181] width 73 height 10
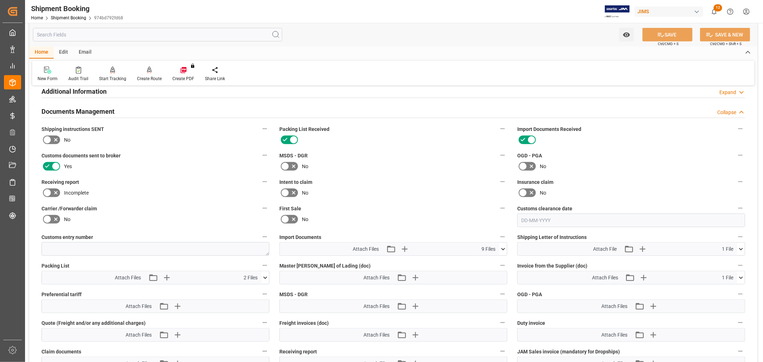
scroll to position [398, 0]
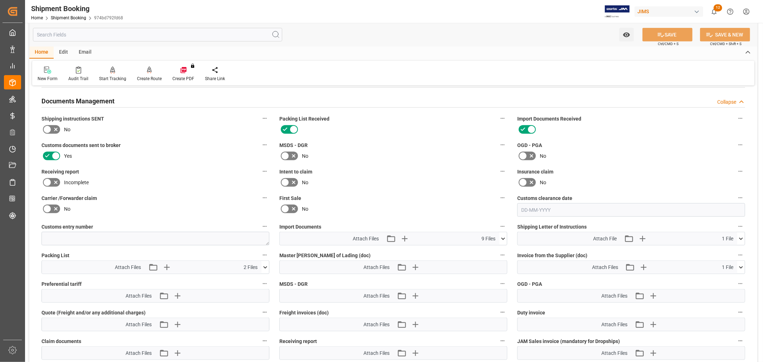
click at [503, 236] on icon at bounding box center [504, 239] width 8 height 8
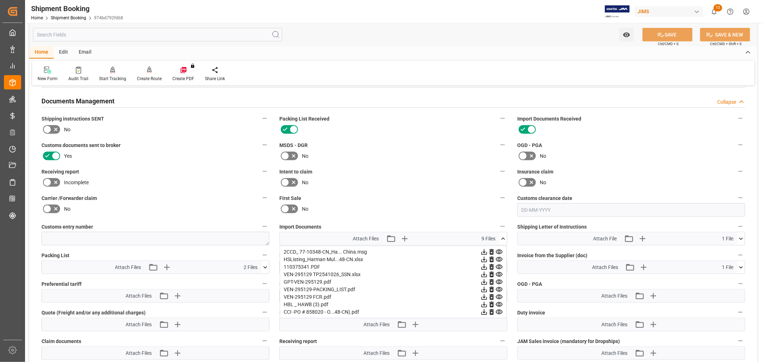
click at [492, 249] on icon at bounding box center [492, 252] width 4 height 6
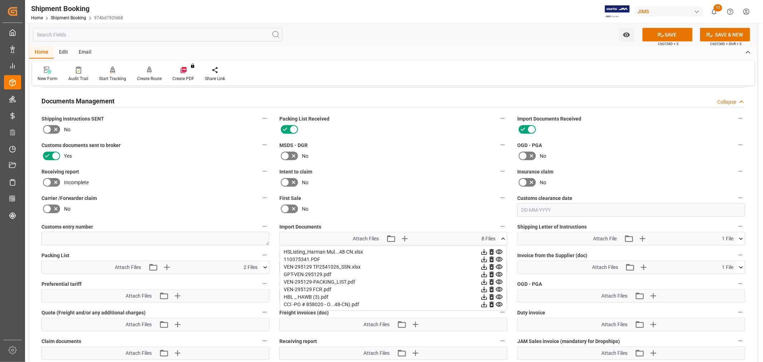
click at [492, 251] on icon at bounding box center [492, 252] width 8 height 8
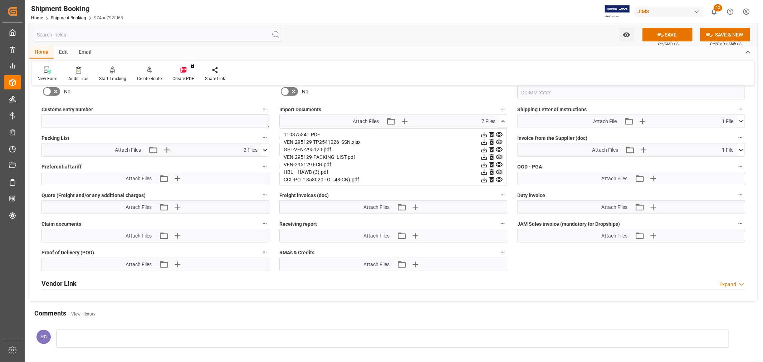
scroll to position [517, 0]
click at [492, 130] on icon at bounding box center [492, 133] width 4 height 6
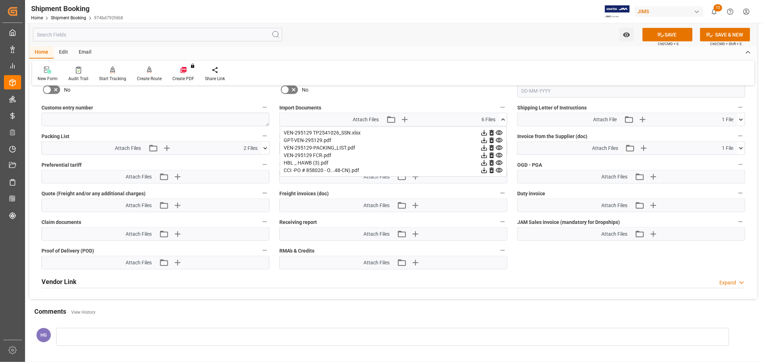
click at [491, 138] on icon at bounding box center [492, 141] width 4 height 6
click at [491, 133] on icon at bounding box center [492, 133] width 4 height 6
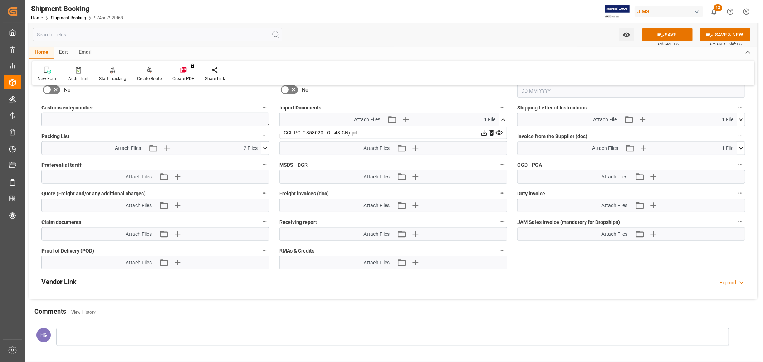
click at [491, 133] on icon at bounding box center [492, 133] width 4 height 6
click at [739, 145] on icon at bounding box center [742, 149] width 8 height 8
click at [728, 159] on icon at bounding box center [729, 162] width 4 height 6
click at [266, 147] on icon at bounding box center [265, 148] width 4 height 2
click at [254, 168] on icon at bounding box center [254, 169] width 8 height 8
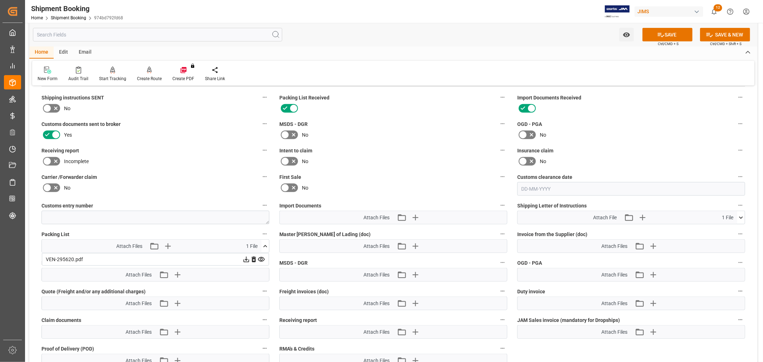
scroll to position [398, 0]
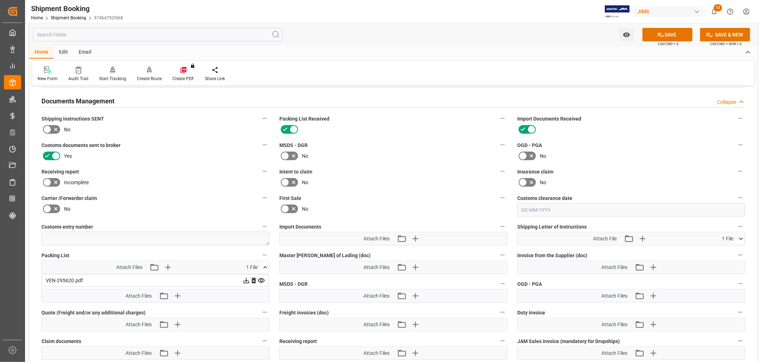
click at [47, 152] on icon at bounding box center [47, 156] width 9 height 9
click at [0, 0] on input "checkbox" at bounding box center [0, 0] width 0 height 0
click at [672, 34] on button "SAVE" at bounding box center [668, 35] width 50 height 14
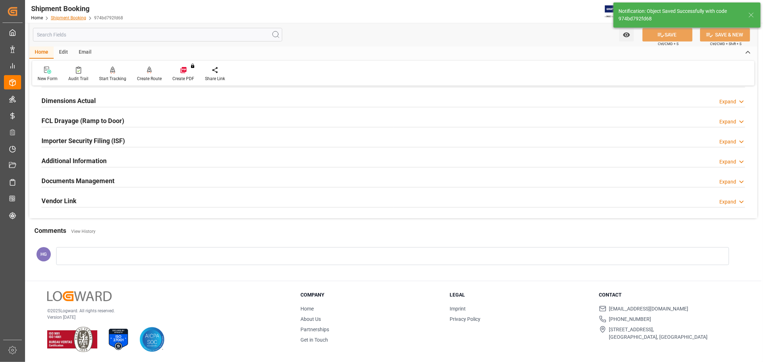
scroll to position [176, 0]
click at [77, 20] on link "Shipment Booking" at bounding box center [68, 17] width 35 height 5
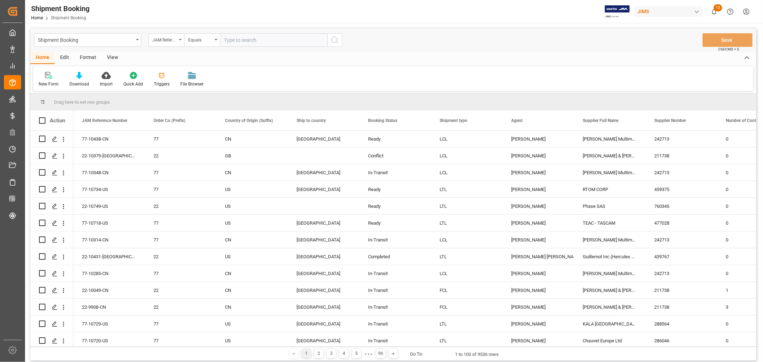
click at [245, 41] on input "text" at bounding box center [273, 40] width 107 height 14
type input "77-10348-cn"
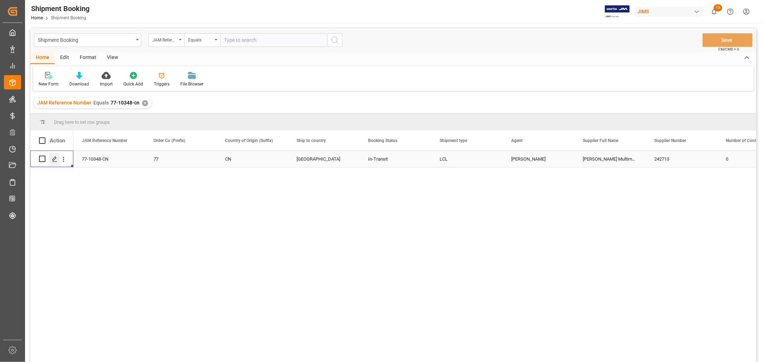
click at [54, 161] on line "Press SPACE to select this row." at bounding box center [55, 161] width 4 height 0
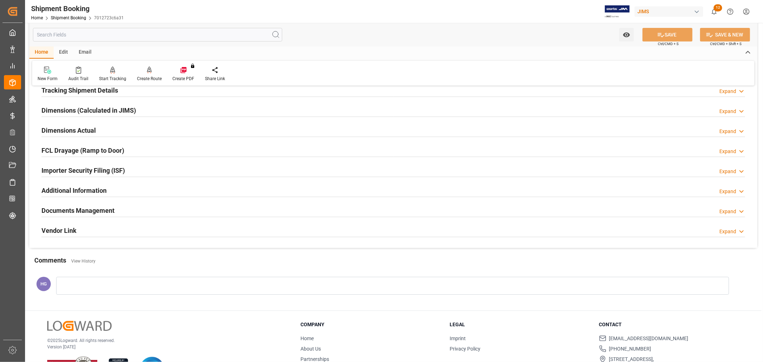
scroll to position [159, 0]
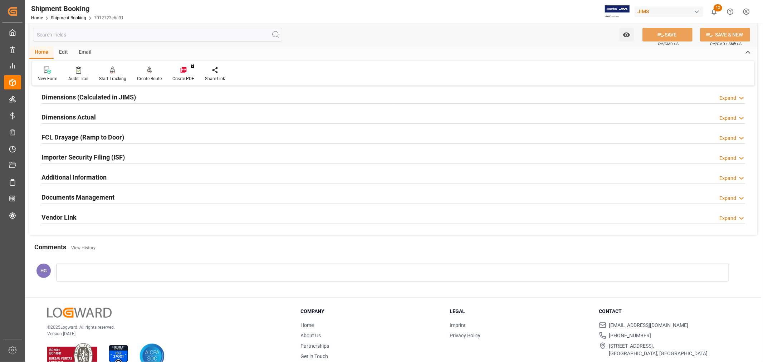
click at [98, 196] on h2 "Documents Management" at bounding box center [78, 198] width 73 height 10
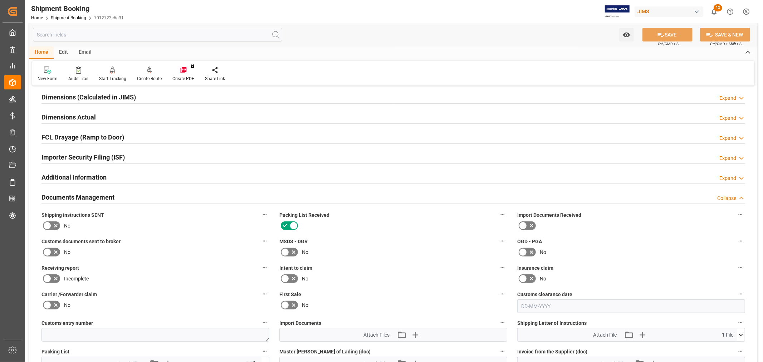
click at [49, 252] on icon at bounding box center [47, 252] width 9 height 9
click at [0, 0] on input "checkbox" at bounding box center [0, 0] width 0 height 0
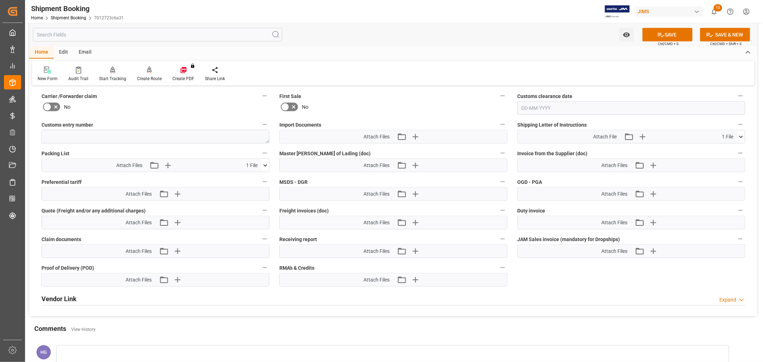
scroll to position [358, 0]
click at [414, 133] on icon "button" at bounding box center [414, 135] width 11 height 11
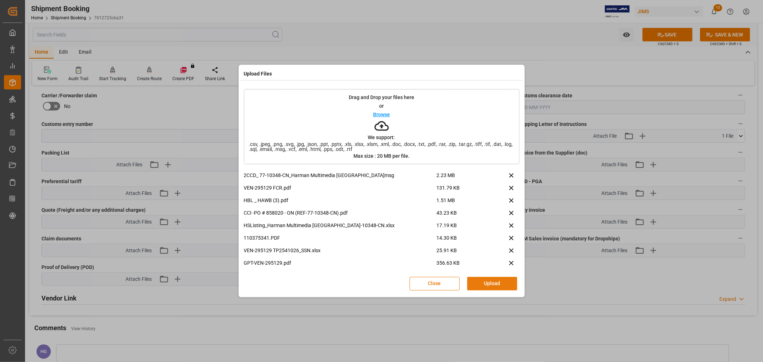
click at [497, 281] on button "Upload" at bounding box center [492, 284] width 50 height 14
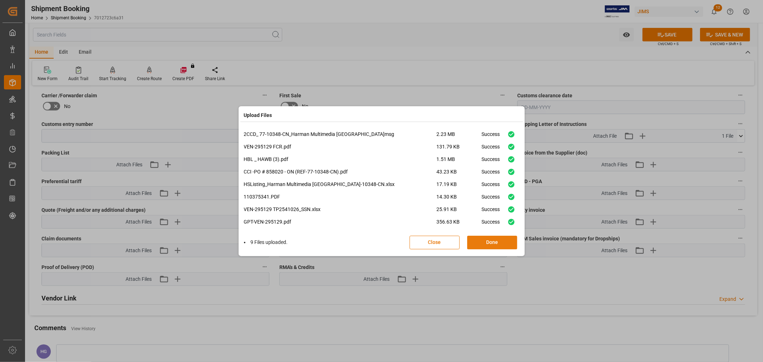
click at [488, 239] on button "Done" at bounding box center [492, 243] width 50 height 14
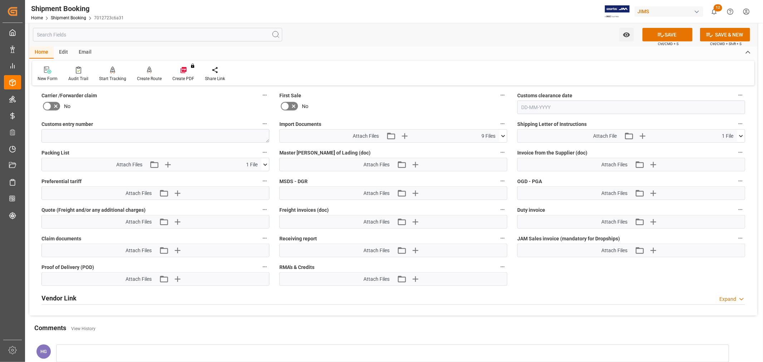
click at [655, 170] on div "Attach Files Attach existing file Upload new file" at bounding box center [631, 165] width 228 height 14
click at [656, 164] on icon "button" at bounding box center [652, 164] width 11 height 11
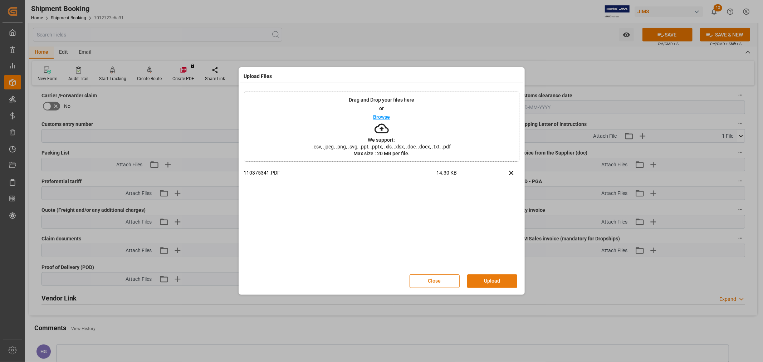
click at [489, 283] on button "Upload" at bounding box center [492, 281] width 50 height 14
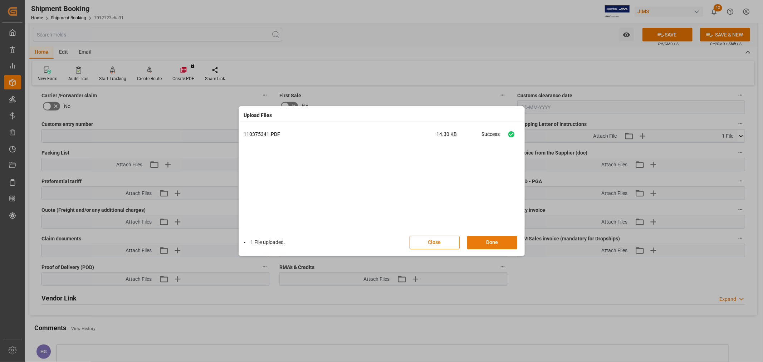
click at [495, 242] on button "Done" at bounding box center [492, 243] width 50 height 14
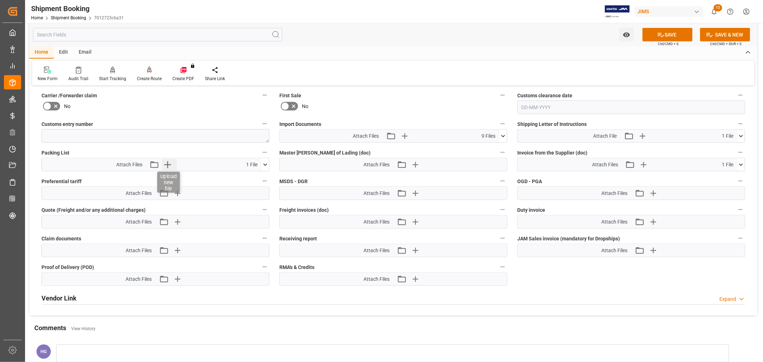
click at [165, 161] on icon "button" at bounding box center [167, 164] width 11 height 11
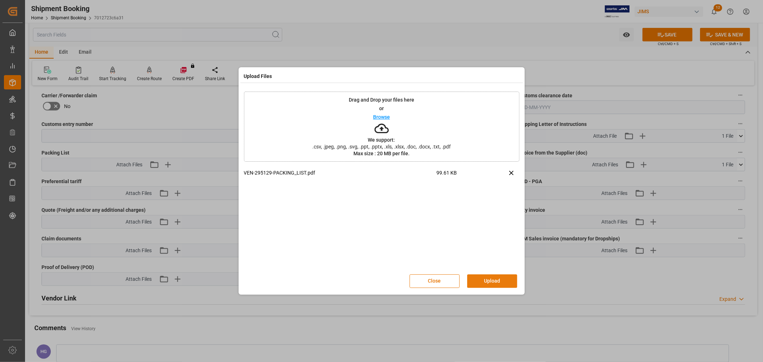
click at [490, 279] on button "Upload" at bounding box center [492, 281] width 50 height 14
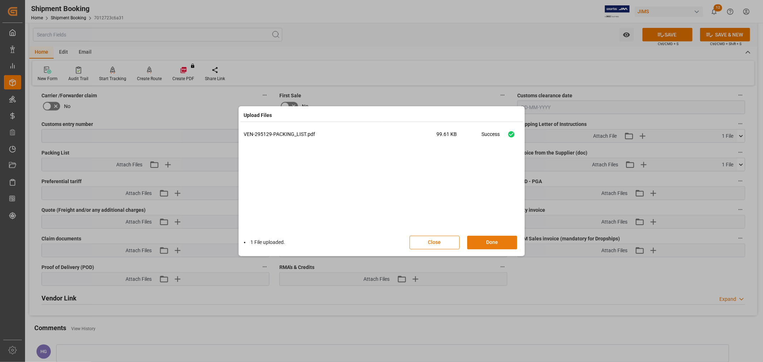
click at [483, 240] on button "Done" at bounding box center [492, 243] width 50 height 14
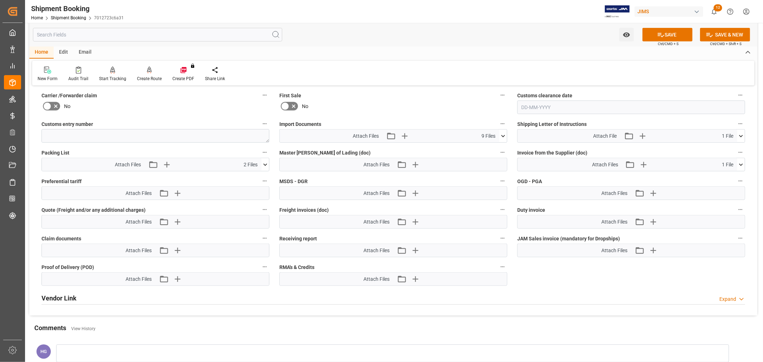
scroll to position [278, 0]
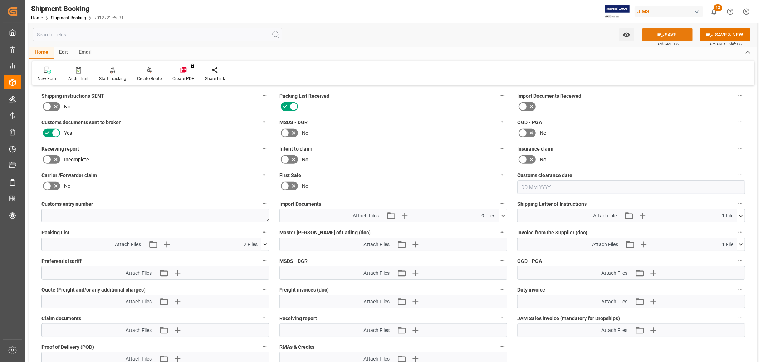
click at [675, 34] on button "SAVE" at bounding box center [668, 35] width 50 height 14
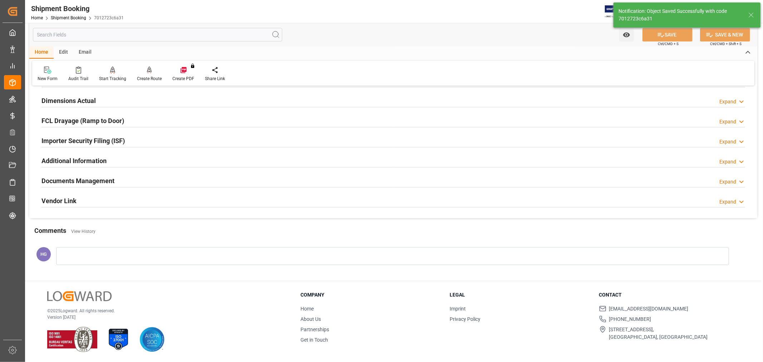
scroll to position [176, 0]
click at [107, 178] on h2 "Documents Management" at bounding box center [78, 181] width 73 height 10
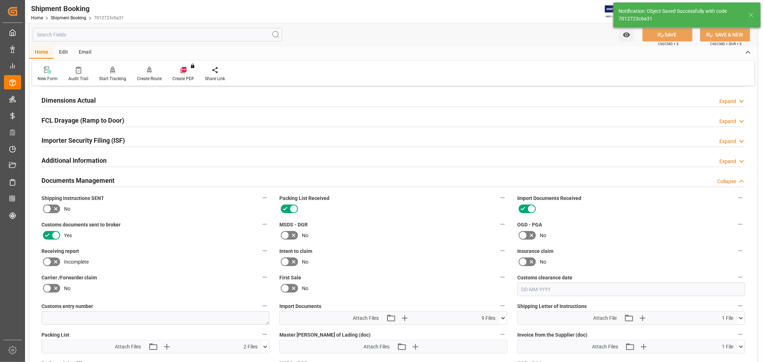
scroll to position [278, 0]
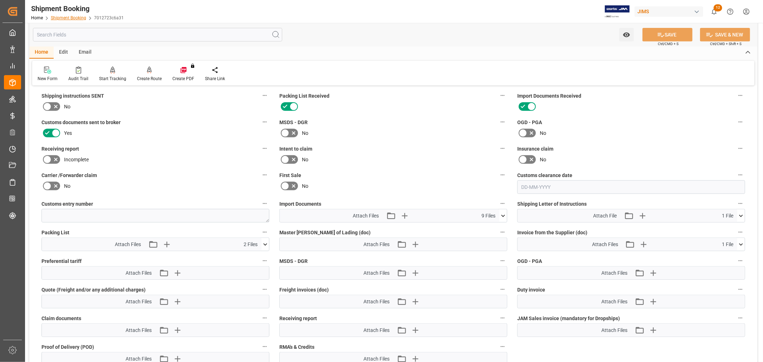
click at [65, 19] on link "Shipment Booking" at bounding box center [68, 17] width 35 height 5
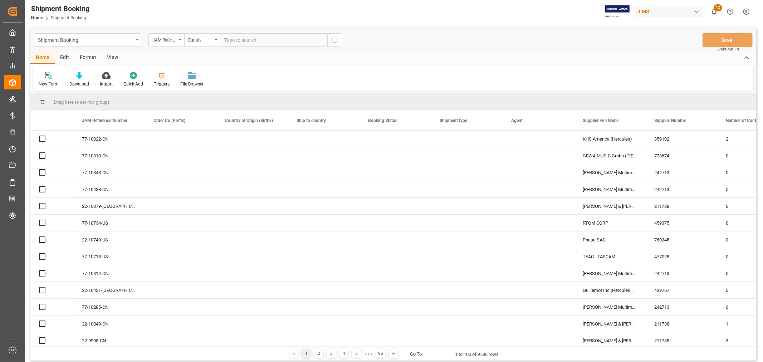
click at [258, 38] on input "text" at bounding box center [273, 40] width 107 height 14
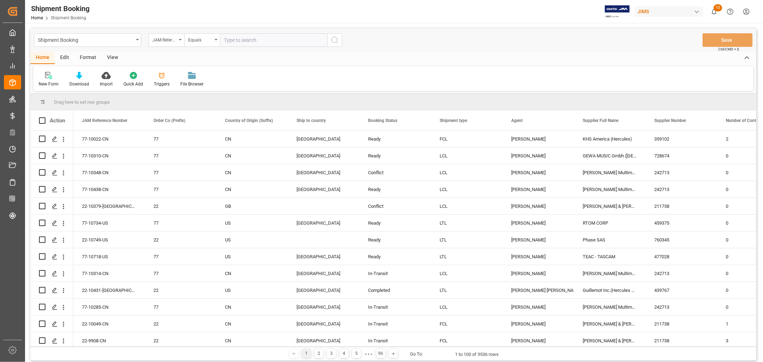
click at [258, 38] on input "text" at bounding box center [273, 40] width 107 height 14
click at [106, 191] on div "77-10438-CN" at bounding box center [109, 189] width 72 height 16
click at [55, 173] on icon "Press SPACE to select this row." at bounding box center [55, 173] width 6 height 6
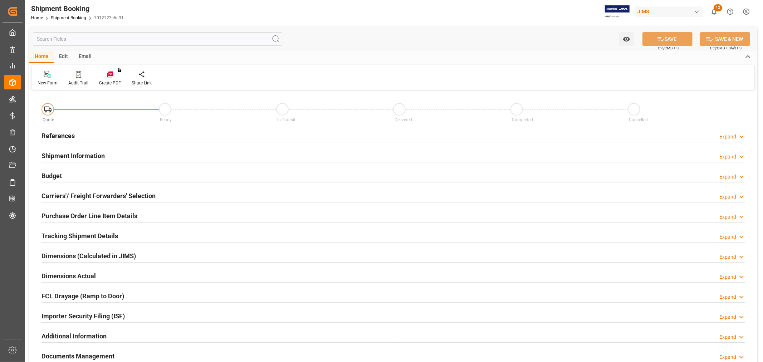
type input "1"
click at [91, 214] on h2 "Purchase Order Line Item Details" at bounding box center [90, 216] width 96 height 10
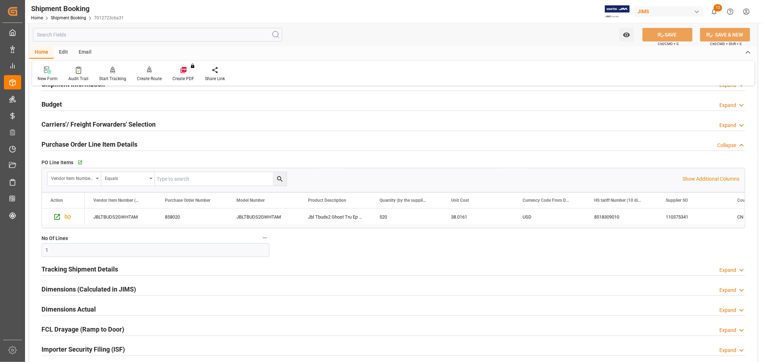
scroll to position [159, 0]
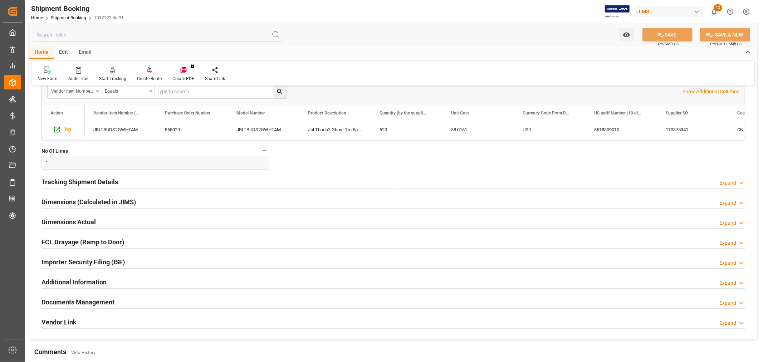
click at [93, 183] on h2 "Tracking Shipment Details" at bounding box center [80, 182] width 77 height 10
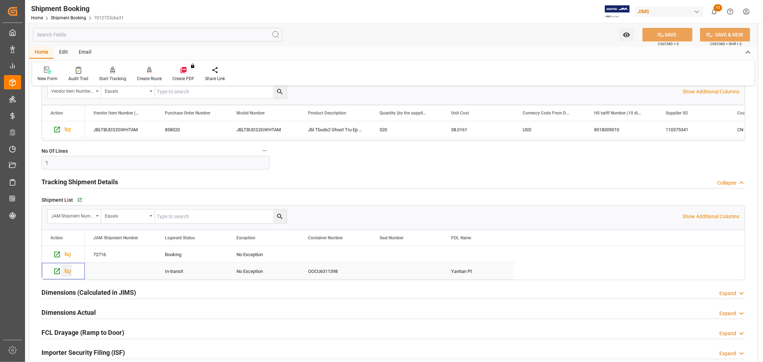
click at [69, 273] on icon "Press SPACE to select this row." at bounding box center [68, 272] width 6 height 6
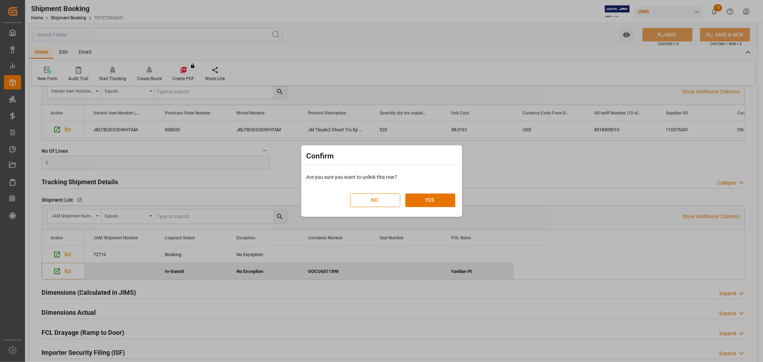
click at [364, 199] on button "NO" at bounding box center [375, 201] width 50 height 14
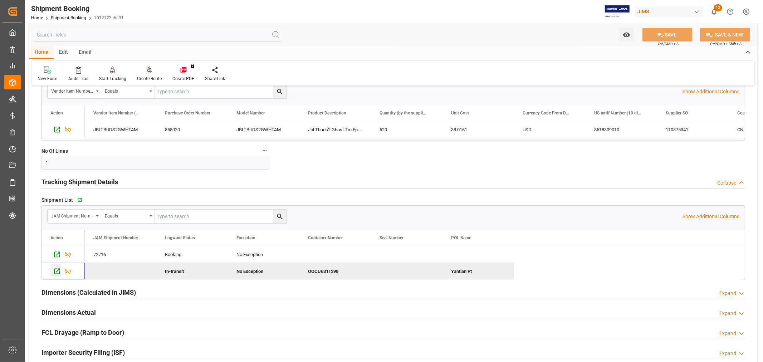
click at [54, 271] on icon "Press SPACE to deselect this row." at bounding box center [57, 272] width 8 height 8
click at [57, 255] on icon "Press SPACE to select this row." at bounding box center [57, 255] width 6 height 6
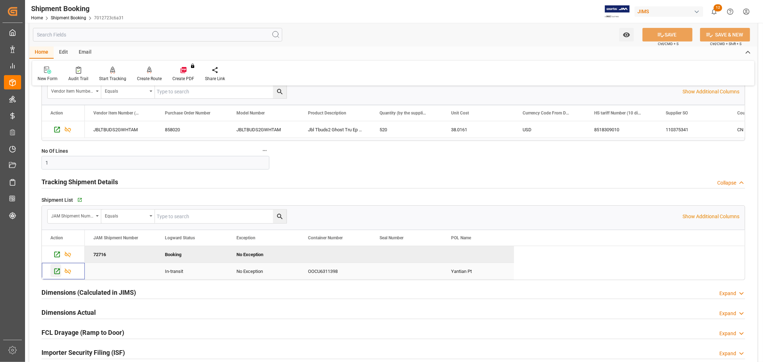
click at [54, 272] on icon "Press SPACE to select this row." at bounding box center [57, 272] width 6 height 6
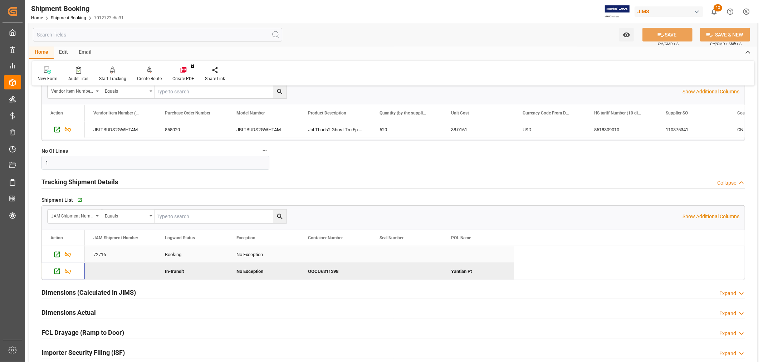
click at [107, 256] on div "72716" at bounding box center [121, 254] width 72 height 16
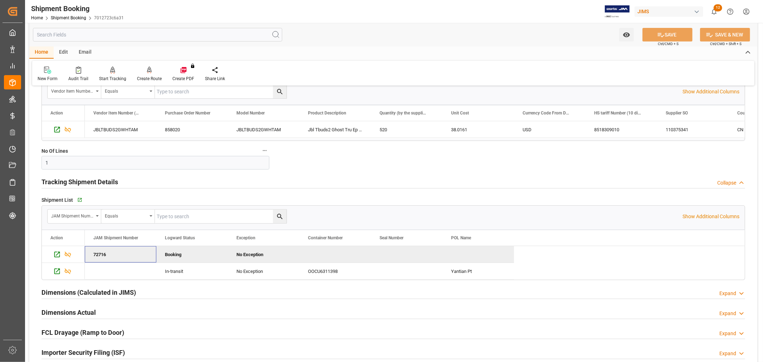
click at [107, 256] on div "72716" at bounding box center [121, 254] width 72 height 16
click at [66, 254] on icon "Press SPACE to deselect this row." at bounding box center [68, 255] width 8 height 8
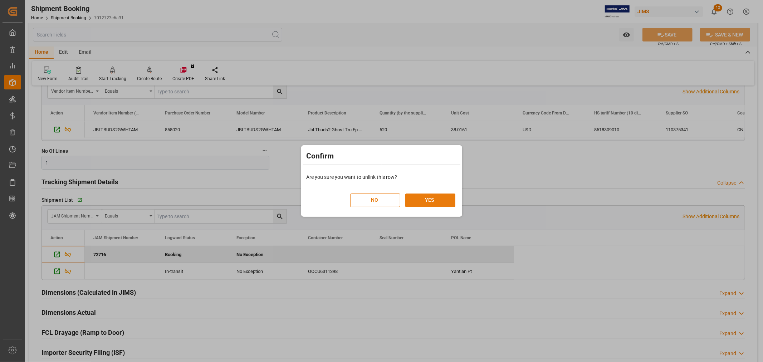
click at [419, 201] on button "YES" at bounding box center [430, 201] width 50 height 14
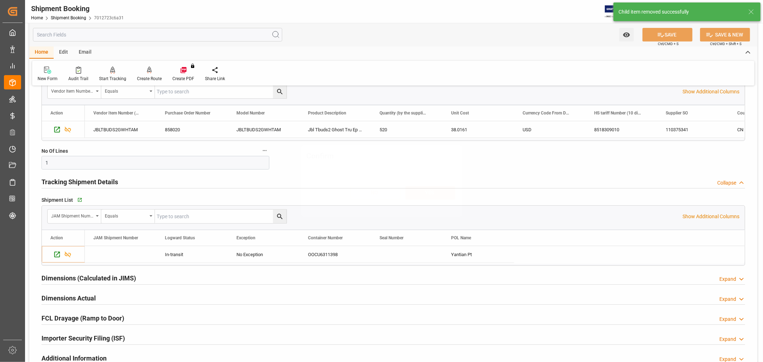
click at [423, 201] on div "NO YES" at bounding box center [381, 189] width 157 height 31
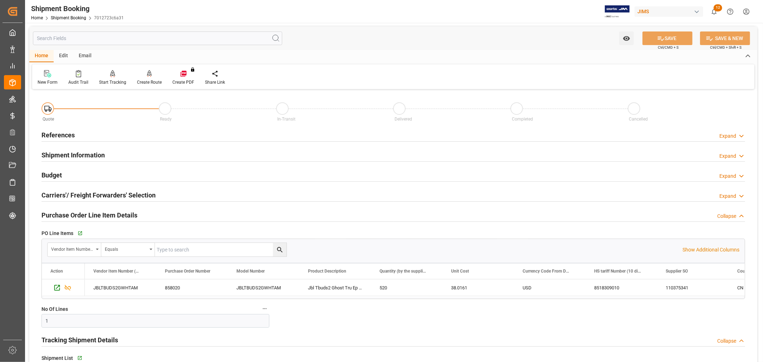
scroll to position [0, 0]
click at [65, 132] on h2 "References" at bounding box center [58, 136] width 33 height 10
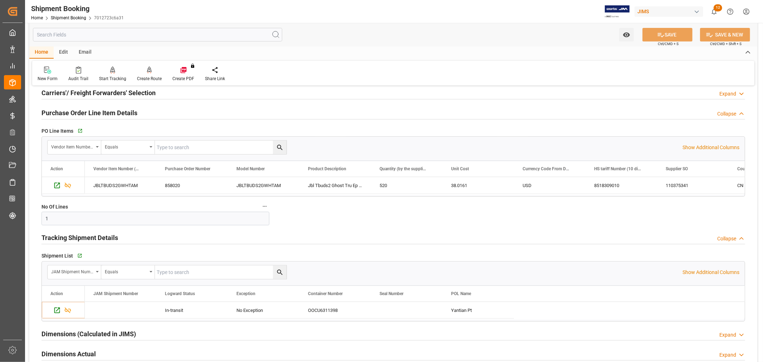
scroll to position [278, 0]
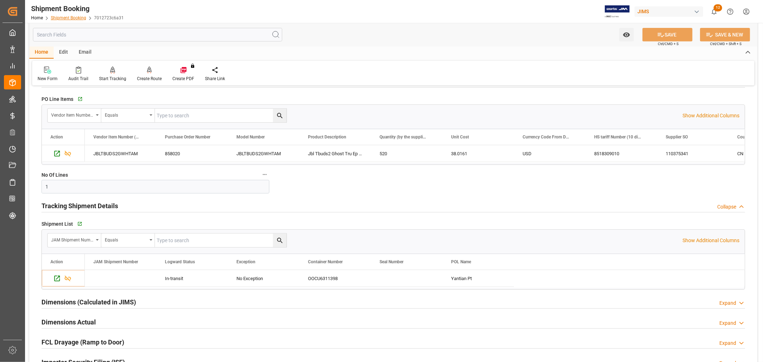
click at [77, 16] on link "Shipment Booking" at bounding box center [68, 17] width 35 height 5
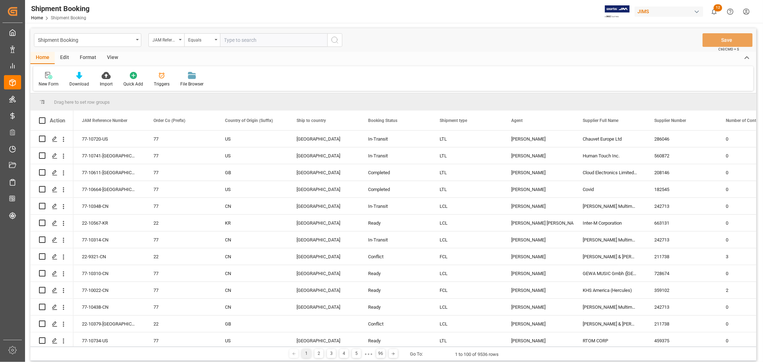
click at [252, 38] on input "text" at bounding box center [273, 40] width 107 height 14
paste input "77-10438-CN"
type input "77-10438-CN"
click at [332, 40] on icon "search button" at bounding box center [335, 40] width 9 height 9
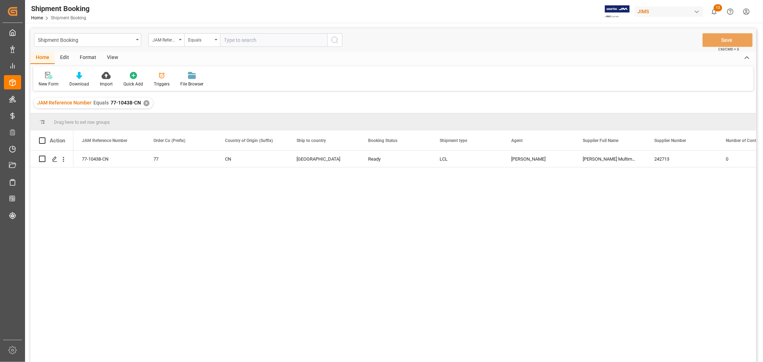
click at [116, 55] on div "View" at bounding box center [113, 58] width 22 height 12
click at [44, 81] on div "Default" at bounding box center [46, 84] width 14 height 6
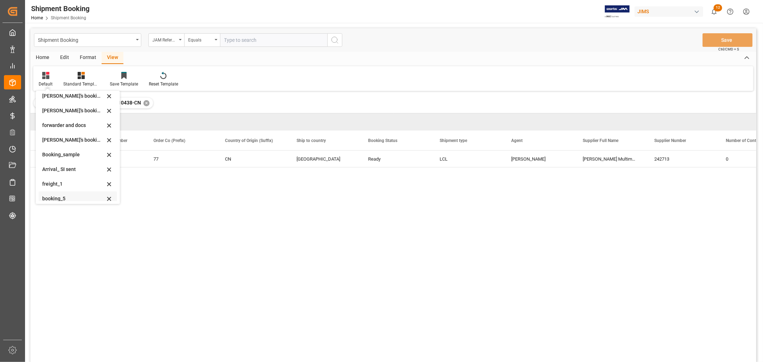
scroll to position [68, 0]
click at [65, 195] on div "booking_5" at bounding box center [73, 194] width 63 height 8
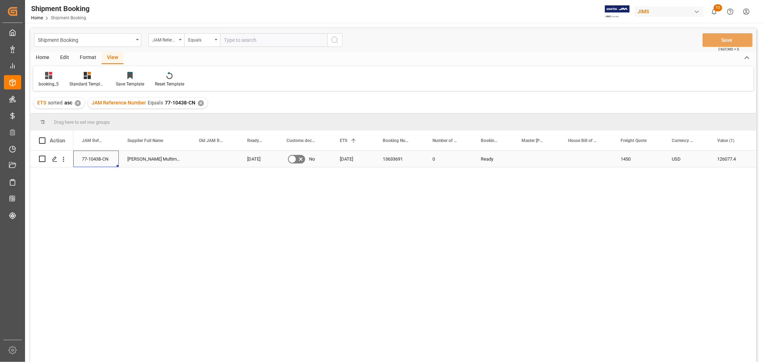
click at [99, 159] on div "77-10438-CN" at bounding box center [95, 159] width 45 height 16
click at [52, 157] on icon "Press SPACE to select this row." at bounding box center [55, 159] width 6 height 6
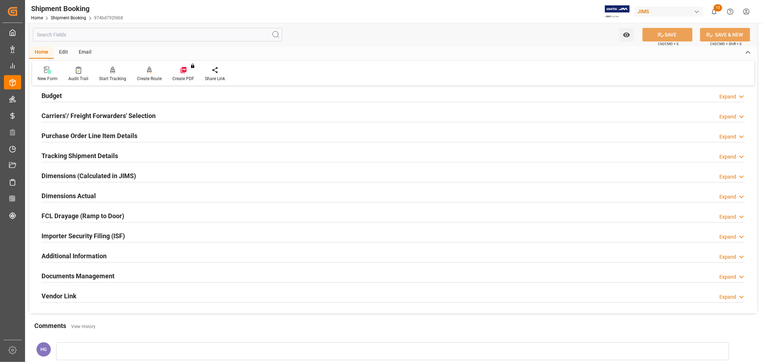
scroll to position [79, 0]
click at [79, 132] on h2 "Purchase Order Line Item Details" at bounding box center [90, 137] width 96 height 10
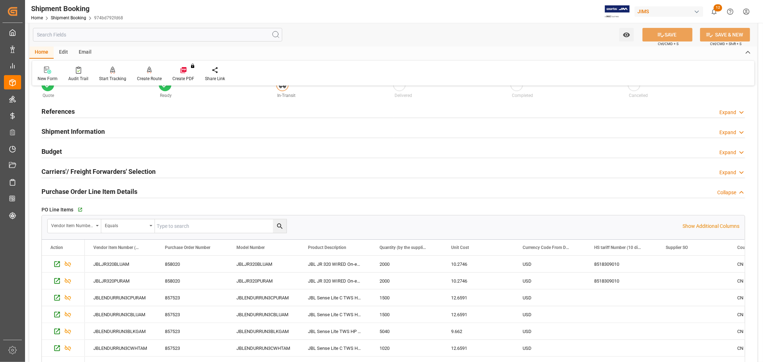
scroll to position [0, 0]
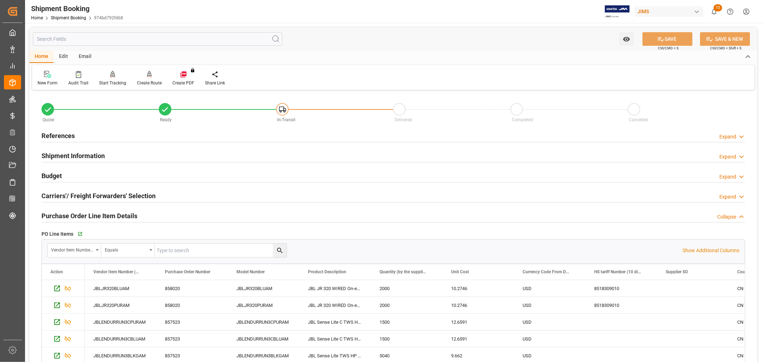
click at [61, 138] on h2 "References" at bounding box center [58, 136] width 33 height 10
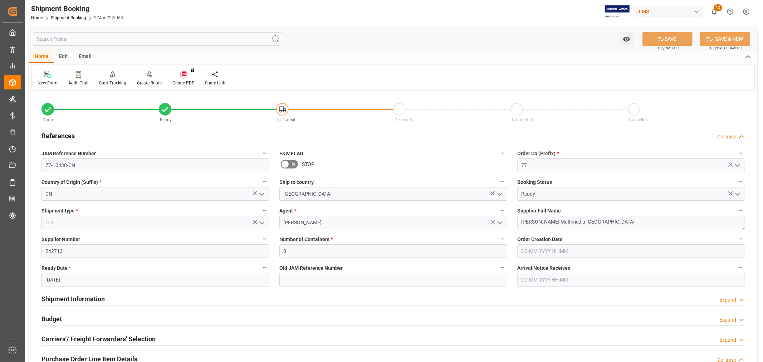
click at [60, 138] on h2 "References" at bounding box center [58, 136] width 33 height 10
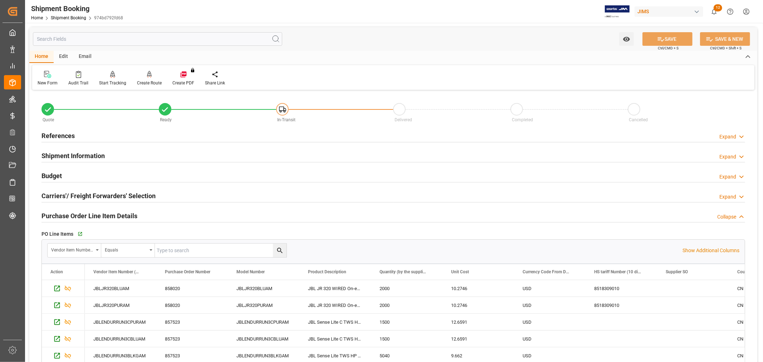
click at [52, 179] on h2 "Budget" at bounding box center [52, 176] width 20 height 10
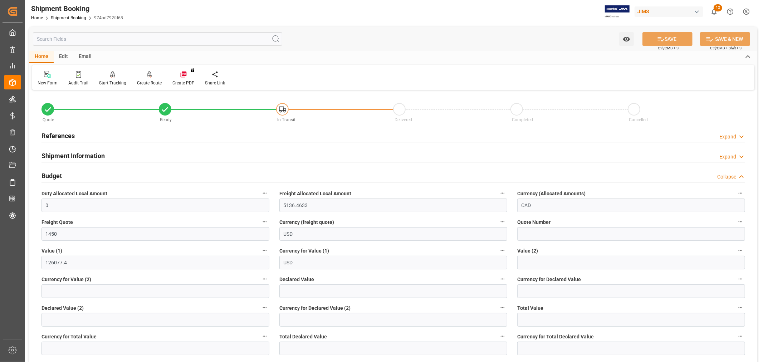
click at [57, 154] on h2 "Shipment Information" at bounding box center [73, 156] width 63 height 10
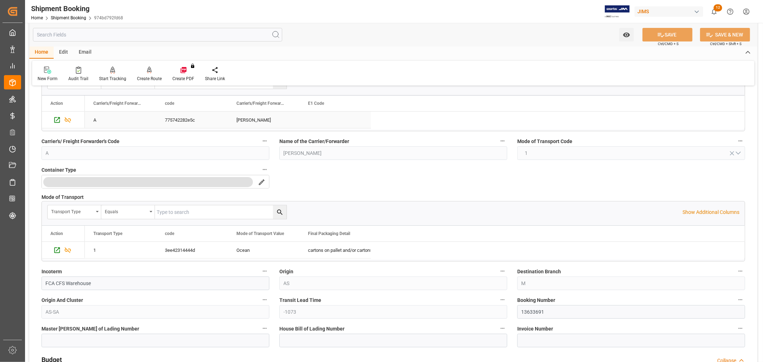
scroll to position [119, 0]
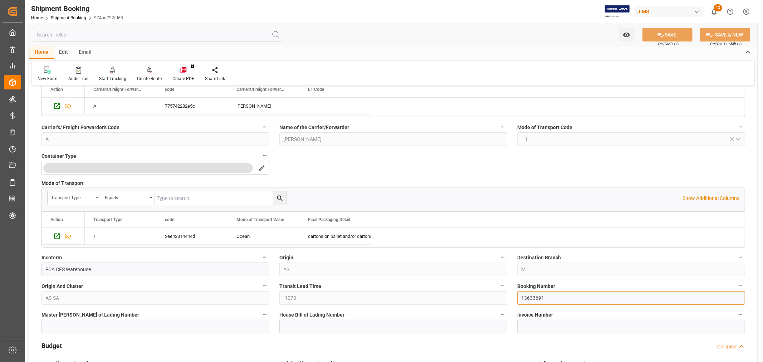
drag, startPoint x: 553, startPoint y: 298, endPoint x: 509, endPoint y: 297, distance: 44.0
click at [555, 297] on input "13633691" at bounding box center [631, 298] width 228 height 14
click at [70, 18] on link "Shipment Booking" at bounding box center [68, 17] width 35 height 5
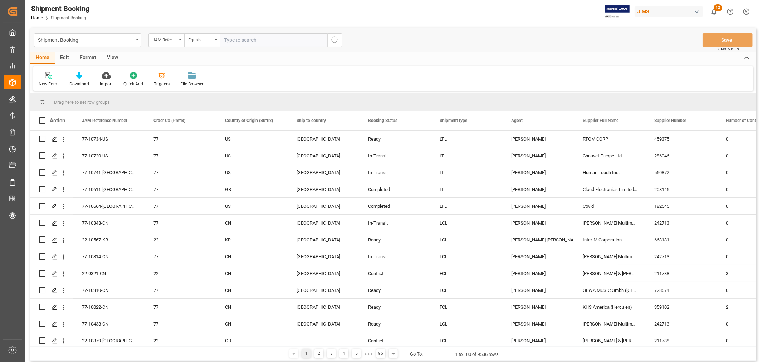
click at [245, 41] on input "text" at bounding box center [273, 40] width 107 height 14
paste input "77-10438-CN"
type input "77-10438-CN"
click at [333, 40] on icon "search button" at bounding box center [335, 40] width 9 height 9
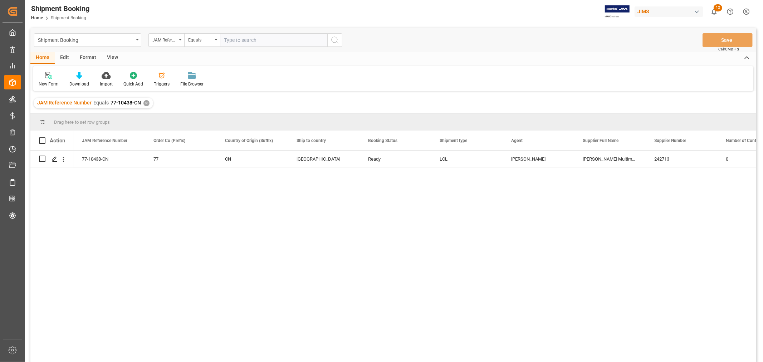
click at [114, 56] on div "View" at bounding box center [113, 58] width 22 height 12
click at [48, 81] on div "Default" at bounding box center [46, 84] width 14 height 6
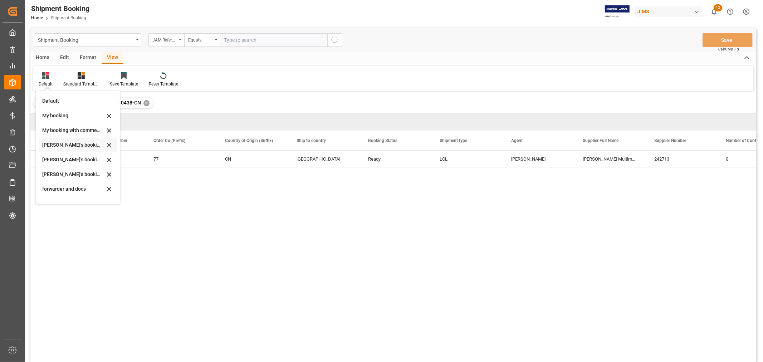
scroll to position [68, 0]
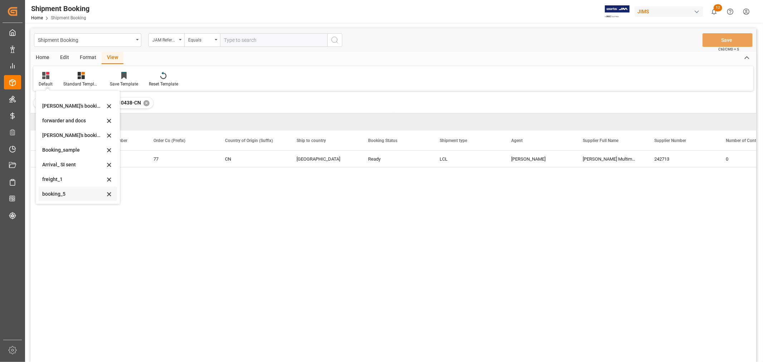
click at [64, 192] on div "booking_5" at bounding box center [73, 194] width 63 height 8
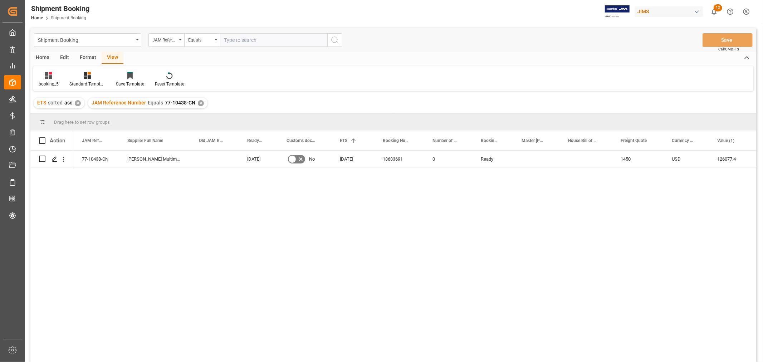
click at [201, 104] on div "✕" at bounding box center [201, 103] width 6 height 6
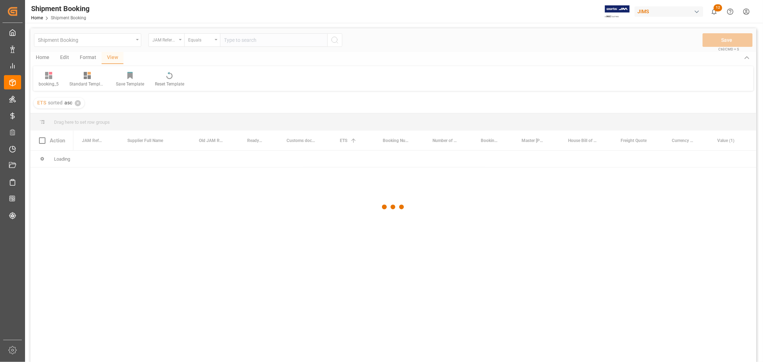
click at [236, 36] on div at bounding box center [393, 207] width 726 height 358
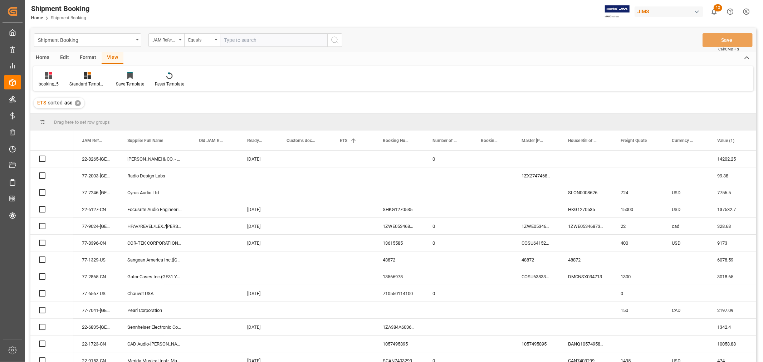
click at [239, 39] on input "text" at bounding box center [273, 40] width 107 height 14
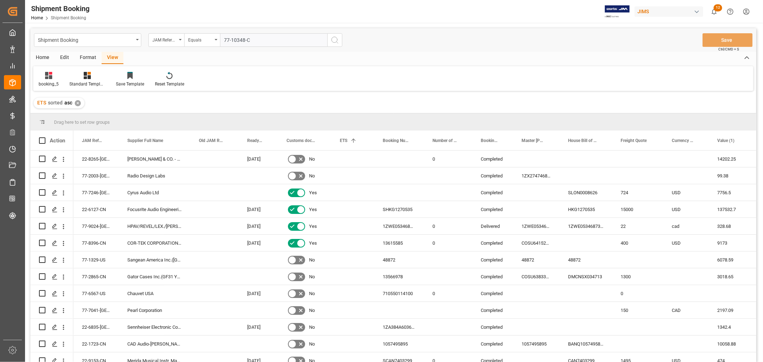
type input "77-10348-CN"
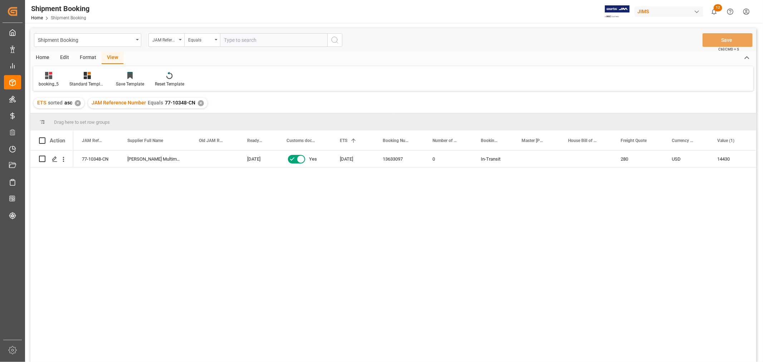
click at [582, 195] on div "77-10348-CN [PERSON_NAME] Multimedia [GEOGRAPHIC_DATA] [DATE] Yes [DATE] 136330…" at bounding box center [414, 259] width 683 height 216
click at [200, 104] on div "✕" at bounding box center [201, 103] width 6 height 6
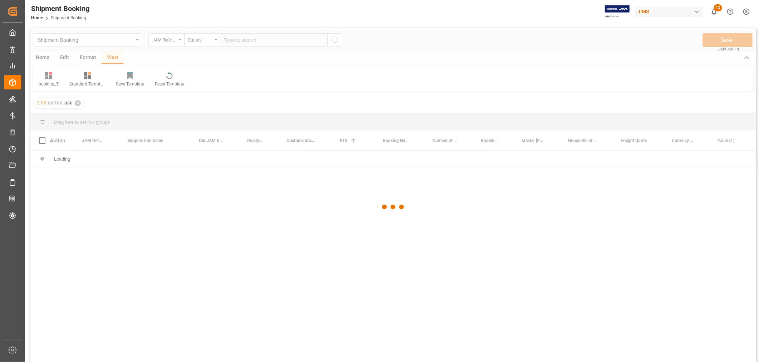
click at [234, 43] on div at bounding box center [393, 207] width 726 height 358
click at [234, 38] on div at bounding box center [393, 207] width 726 height 358
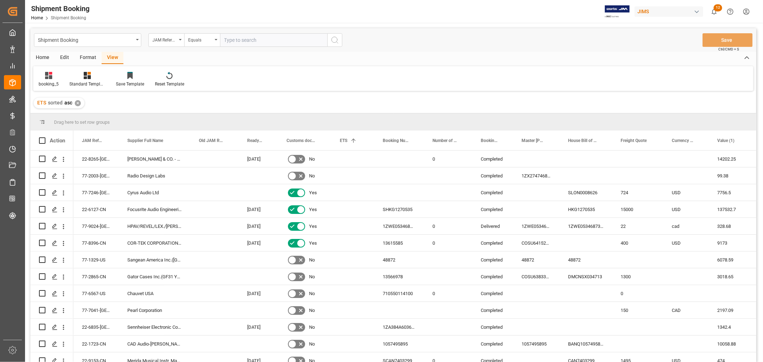
click at [234, 40] on input "text" at bounding box center [273, 40] width 107 height 14
paste input "77-10409-CN"
type input "77-10409-CN"
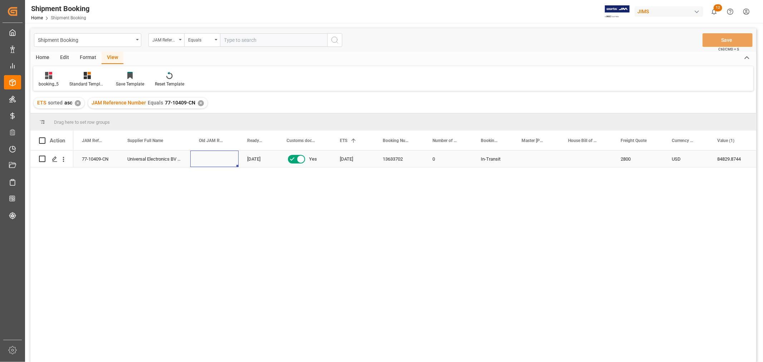
click at [208, 159] on div "Press SPACE to select this row." at bounding box center [214, 159] width 48 height 16
click at [208, 159] on input "Press SPACE to select this row." at bounding box center [214, 163] width 37 height 14
type input "flag"
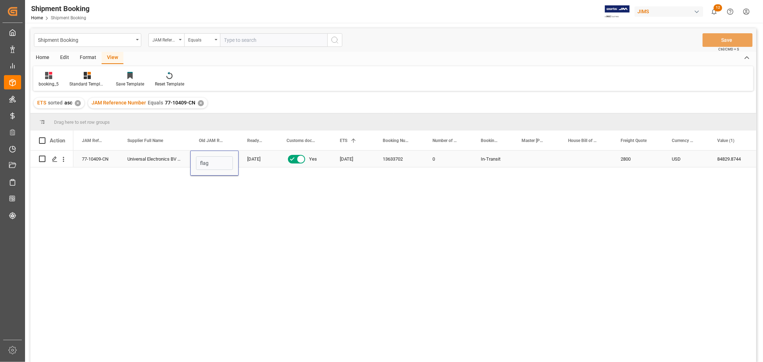
click at [258, 159] on div "[DATE]" at bounding box center [258, 159] width 39 height 16
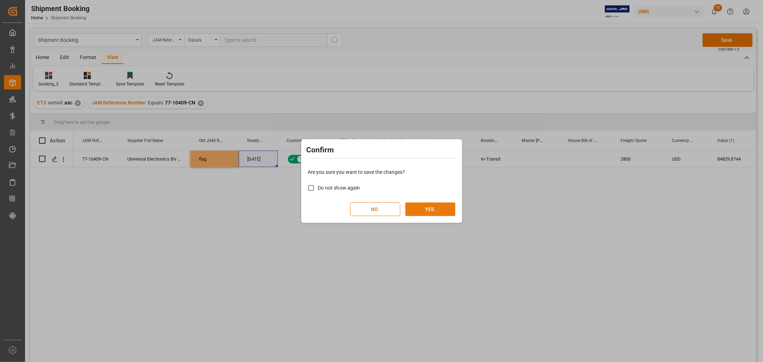
click at [413, 204] on button "YES" at bounding box center [430, 210] width 50 height 14
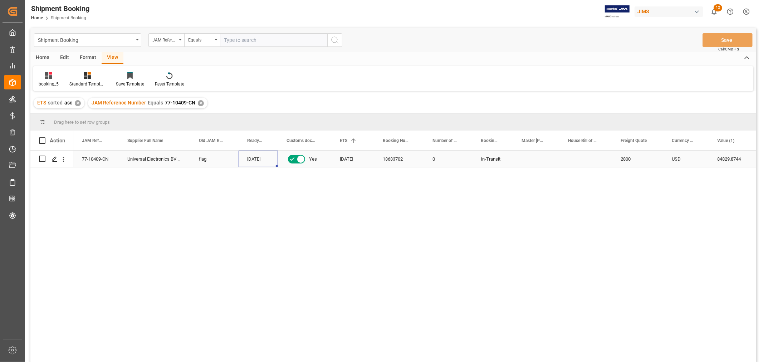
click at [103, 159] on div "77-10409-CN" at bounding box center [95, 159] width 45 height 16
click at [201, 102] on div "✕" at bounding box center [201, 103] width 6 height 6
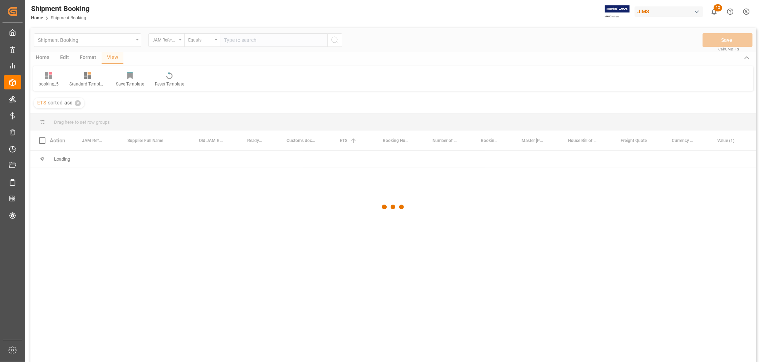
click at [253, 41] on div at bounding box center [393, 207] width 726 height 358
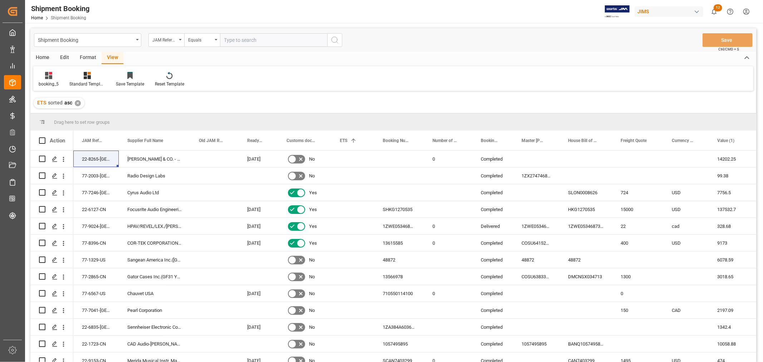
click at [253, 41] on input "text" at bounding box center [273, 40] width 107 height 14
type input "77-10676-[GEOGRAPHIC_DATA]"
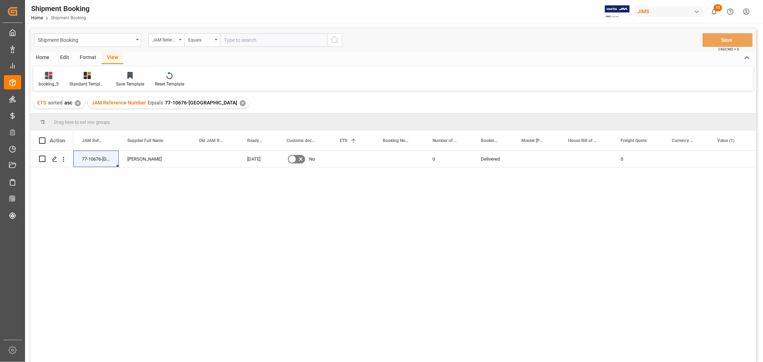
click at [48, 79] on icon at bounding box center [48, 75] width 7 height 7
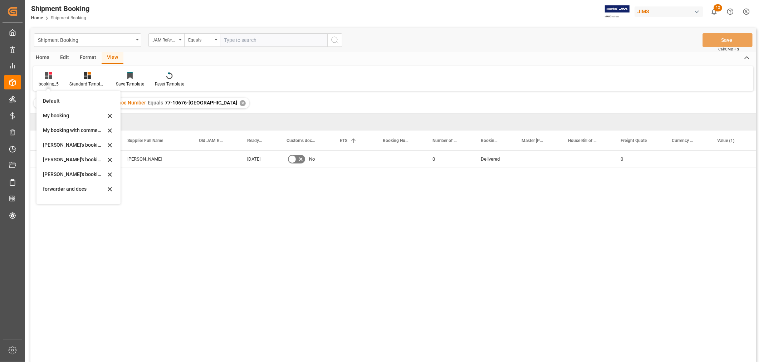
click at [53, 102] on div "Default" at bounding box center [74, 101] width 63 height 8
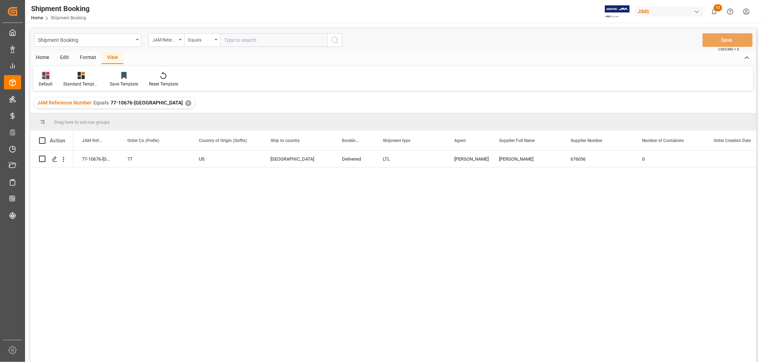
click at [48, 77] on icon at bounding box center [45, 75] width 7 height 7
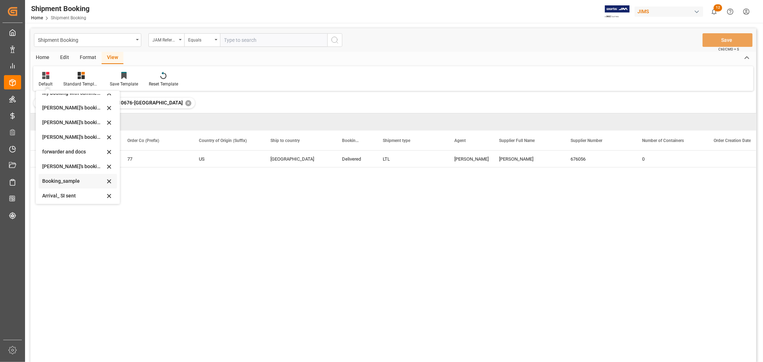
scroll to position [68, 0]
click at [62, 193] on div "booking_5" at bounding box center [73, 194] width 63 height 8
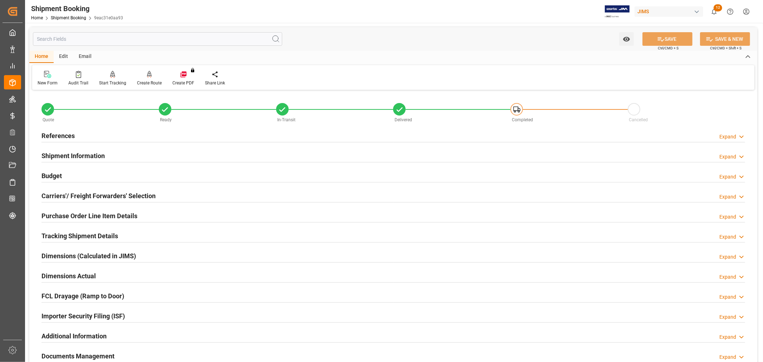
drag, startPoint x: 55, startPoint y: 128, endPoint x: 55, endPoint y: 133, distance: 5.0
click at [55, 129] on div "References" at bounding box center [58, 135] width 33 height 14
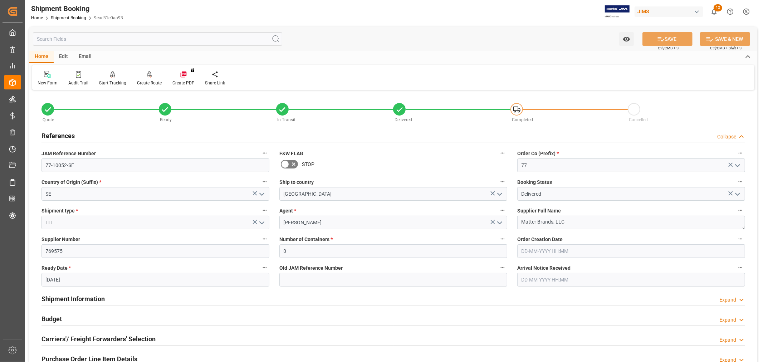
click at [55, 133] on h2 "References" at bounding box center [58, 136] width 33 height 10
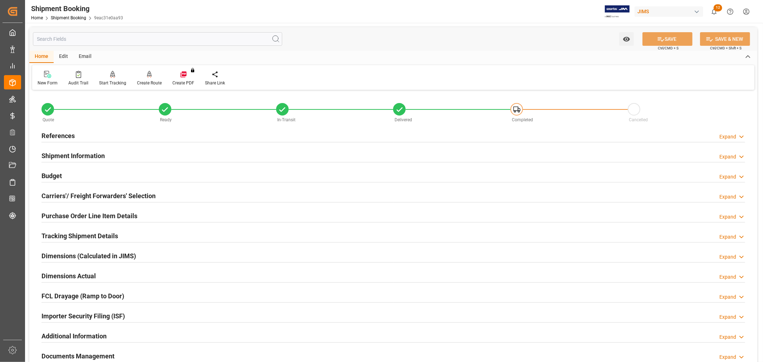
click at [61, 132] on h2 "References" at bounding box center [58, 136] width 33 height 10
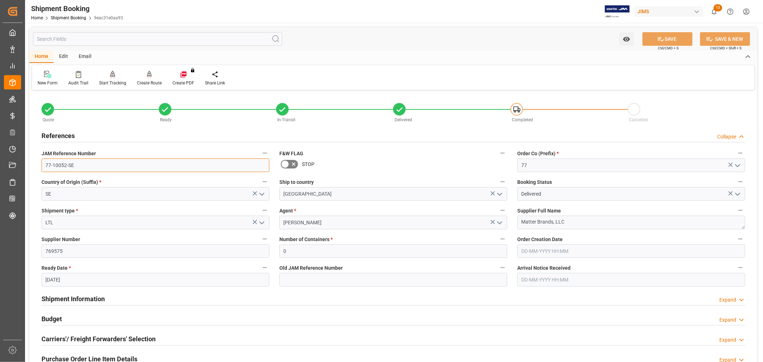
drag, startPoint x: 80, startPoint y: 163, endPoint x: 34, endPoint y: 163, distance: 46.2
click at [34, 163] on div "Quote Ready In-Transit Delivered Completed Cancelled References Collapse JAM Re…" at bounding box center [393, 314] width 728 height 445
click at [66, 18] on link "Shipment Booking" at bounding box center [68, 17] width 35 height 5
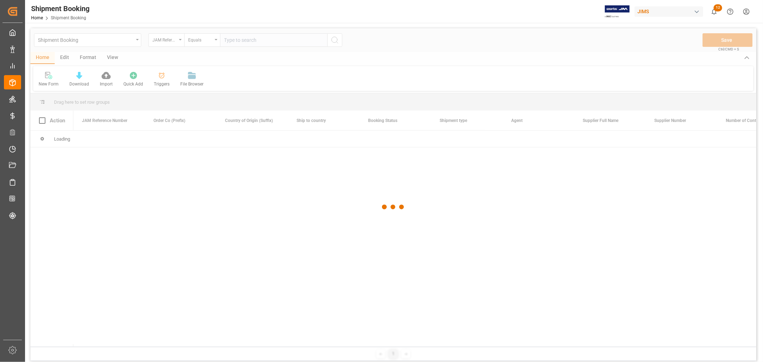
click at [94, 42] on div at bounding box center [393, 207] width 726 height 358
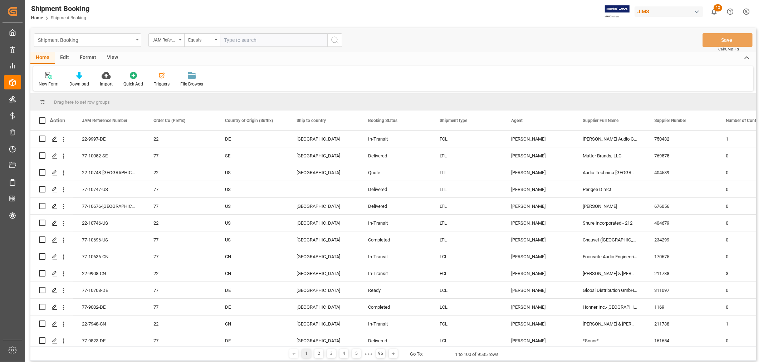
click at [94, 41] on div "Shipment Booking" at bounding box center [86, 39] width 96 height 9
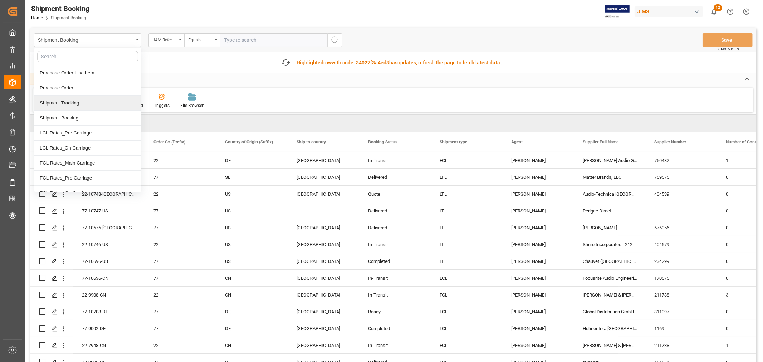
click at [94, 102] on div "Shipment Tracking" at bounding box center [87, 103] width 107 height 15
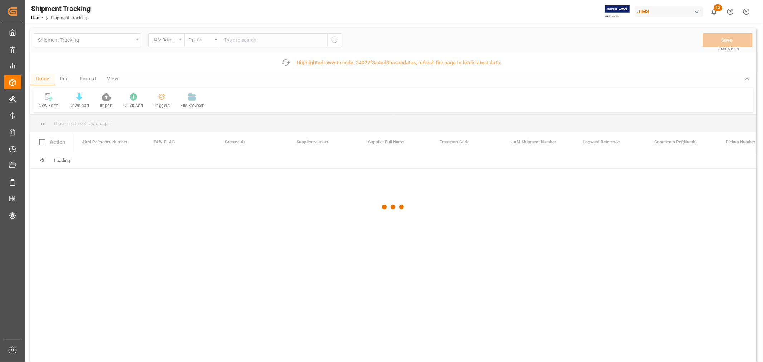
click at [231, 44] on div at bounding box center [393, 207] width 726 height 358
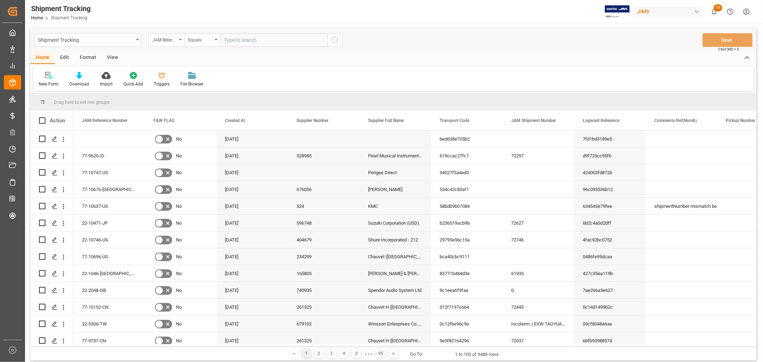
click at [234, 42] on input "text" at bounding box center [273, 40] width 107 height 14
paste input "77-10052-SE"
type input "77-10052-SE"
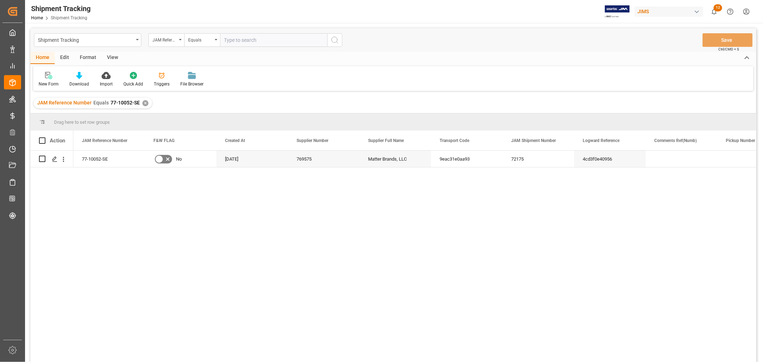
click at [115, 58] on div "View" at bounding box center [113, 58] width 22 height 12
click at [49, 80] on div "Default" at bounding box center [45, 80] width 25 height 16
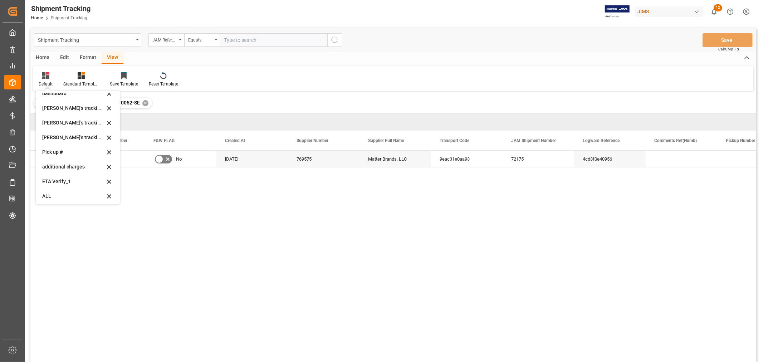
scroll to position [142, 0]
click at [78, 135] on div "Huixin's tracking all_sample" at bounding box center [73, 136] width 63 height 8
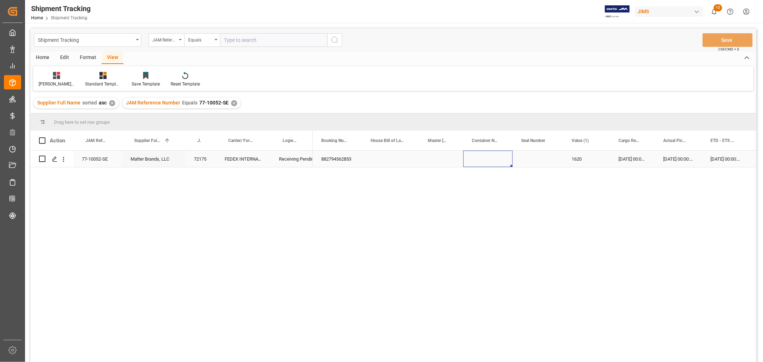
click at [475, 157] on div "Press SPACE to select this row." at bounding box center [487, 159] width 49 height 16
click at [426, 162] on div "Press SPACE to select this row." at bounding box center [435, 159] width 72 height 16
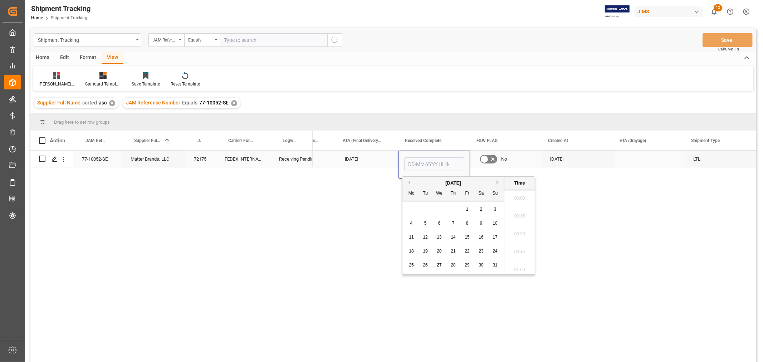
scroll to position [610, 0]
click at [426, 162] on input "Press SPACE to select this row." at bounding box center [434, 164] width 60 height 14
click at [439, 264] on span "27" at bounding box center [439, 265] width 5 height 5
type input "27-08-2025 00:00"
click at [631, 159] on div "Press SPACE to select this row." at bounding box center [649, 159] width 72 height 16
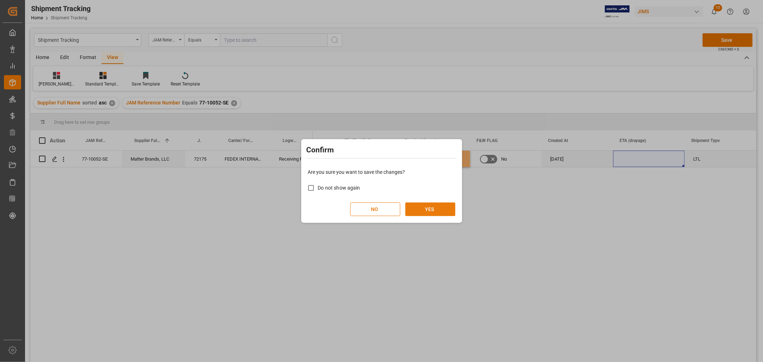
click at [442, 208] on button "YES" at bounding box center [430, 210] width 50 height 14
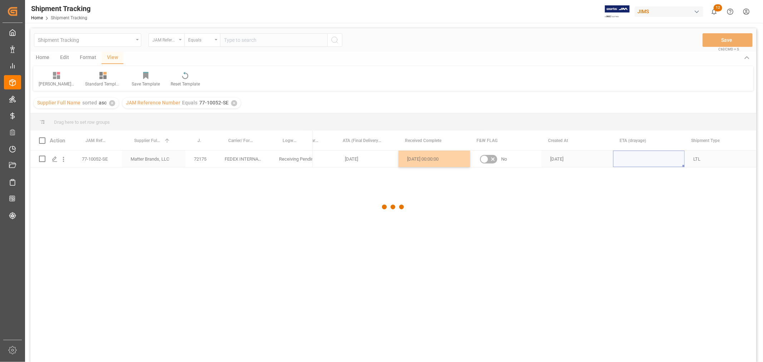
click at [448, 209] on div at bounding box center [393, 207] width 726 height 358
